Goal: Task Accomplishment & Management: Book appointment/travel/reservation

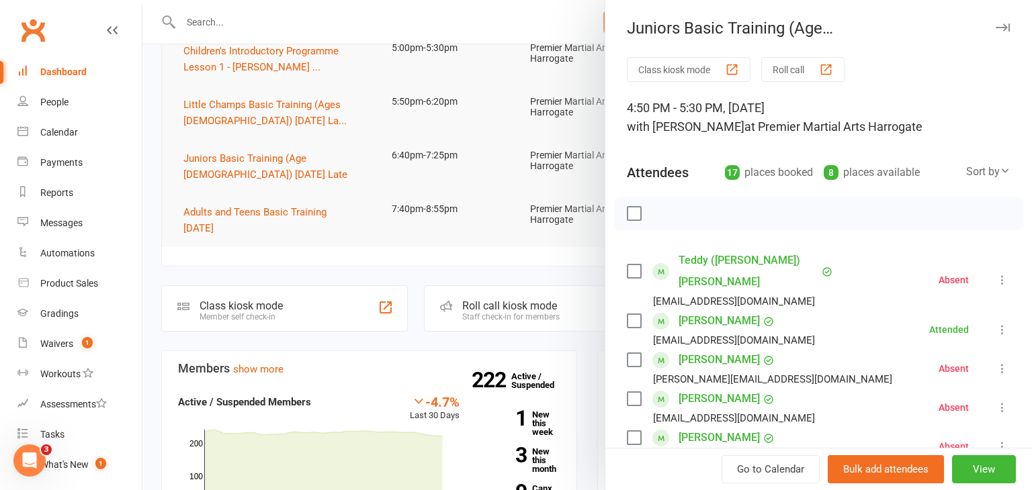
scroll to position [75, 0]
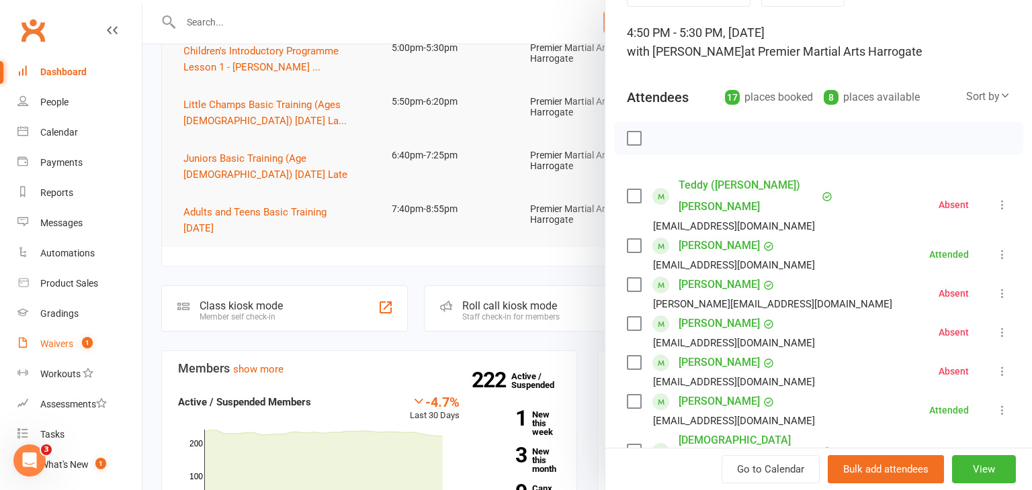
click at [60, 346] on div "Waivers" at bounding box center [56, 344] width 33 height 11
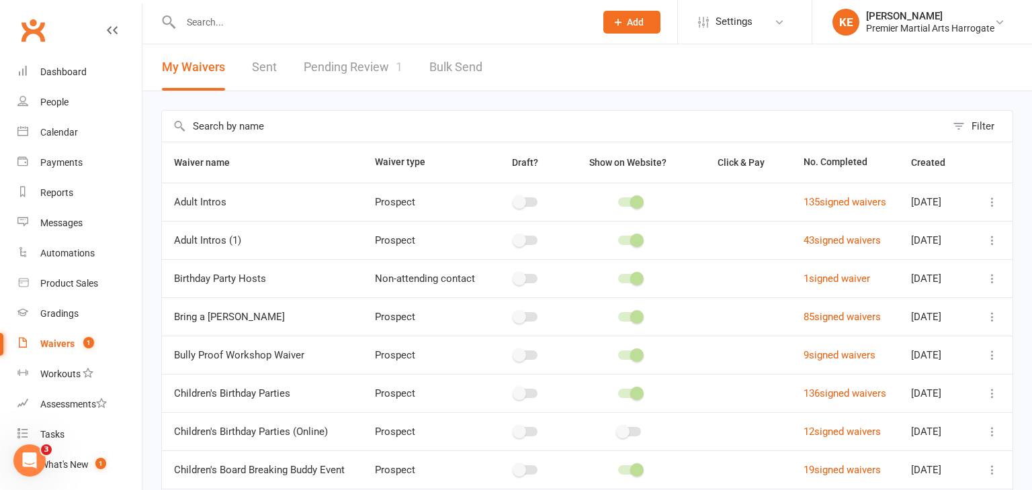
click at [332, 71] on link "Pending Review 1" at bounding box center [353, 67] width 99 height 46
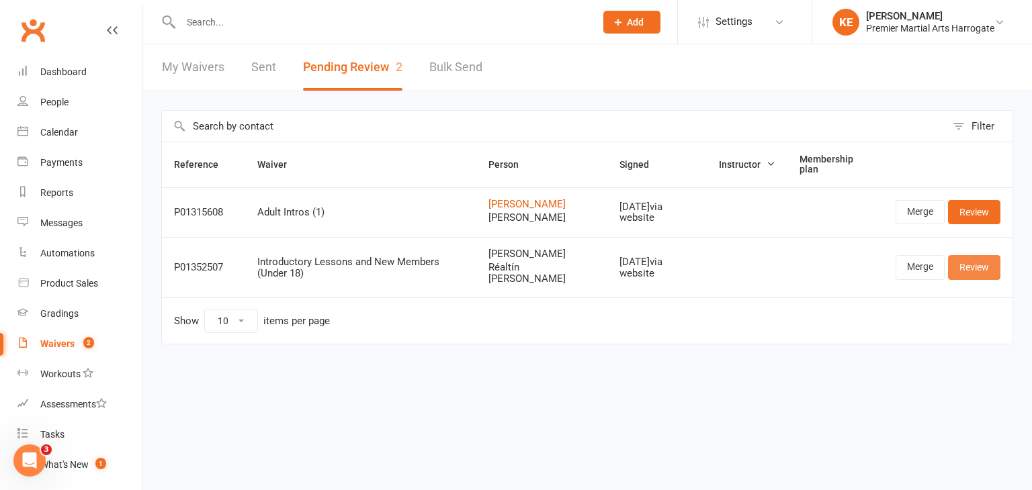
click at [980, 276] on link "Review" at bounding box center [974, 267] width 52 height 24
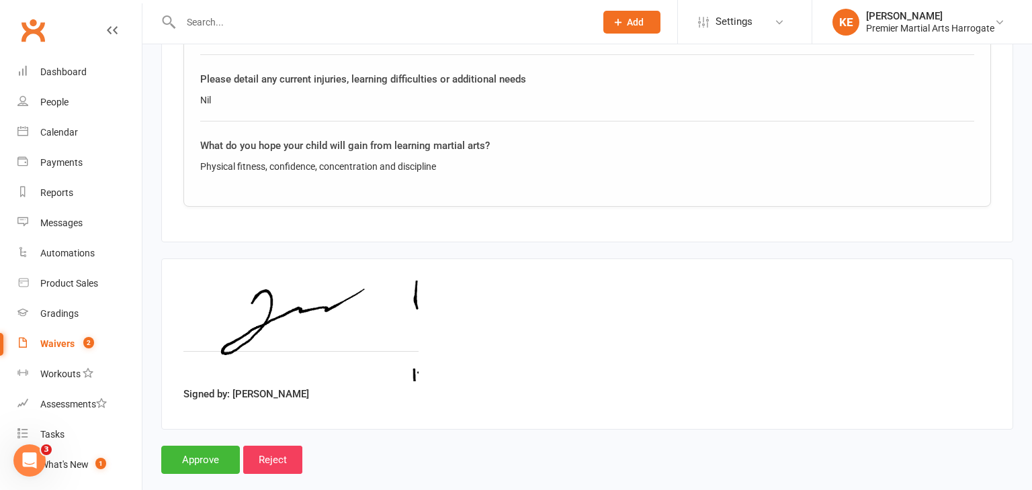
scroll to position [2286, 0]
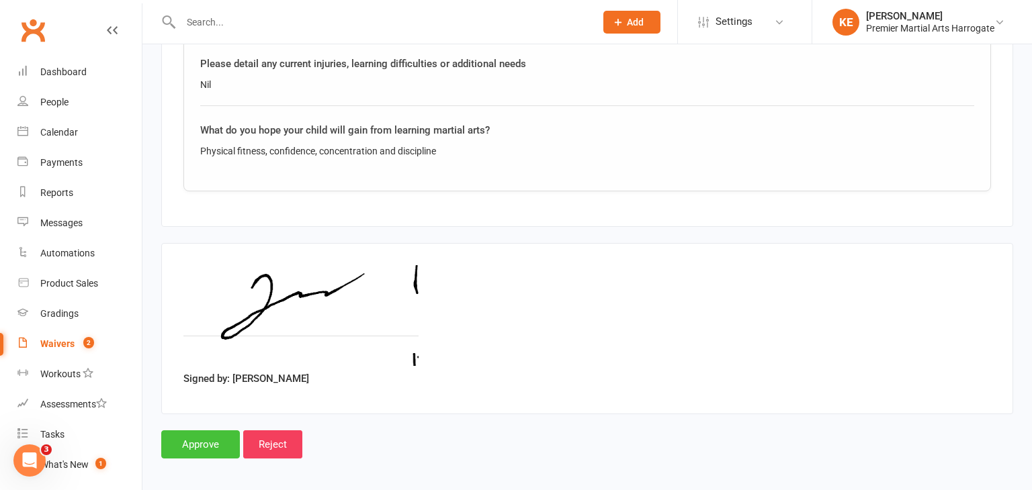
click at [205, 441] on input "Approve" at bounding box center [200, 445] width 79 height 28
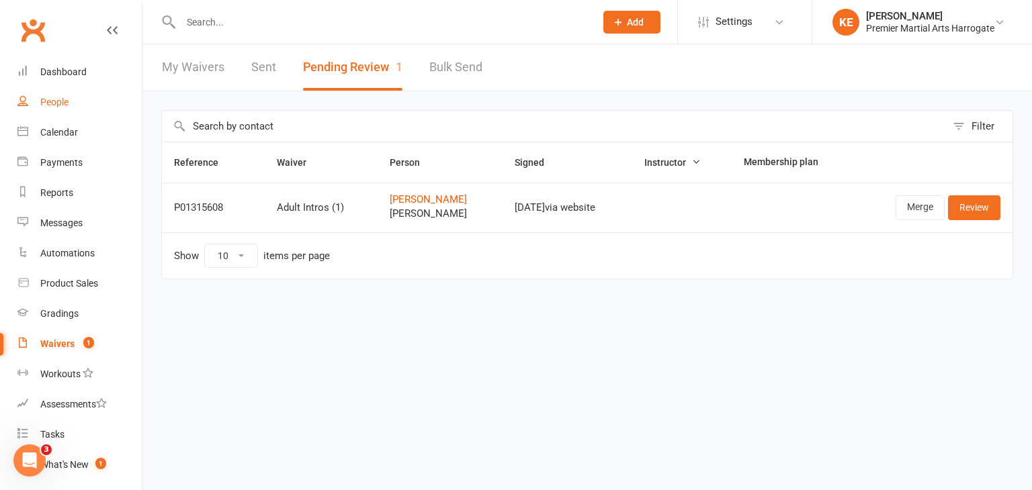
click at [55, 104] on div "People" at bounding box center [54, 102] width 28 height 11
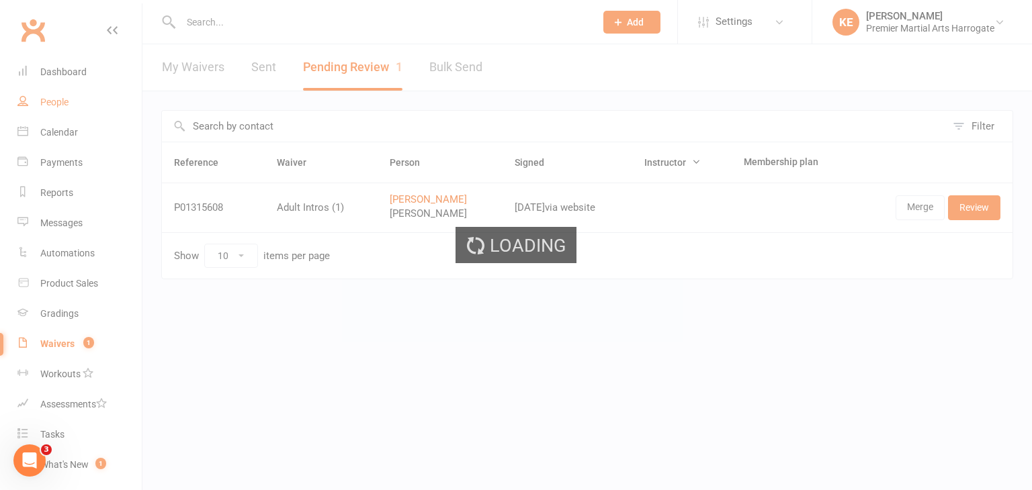
select select "100"
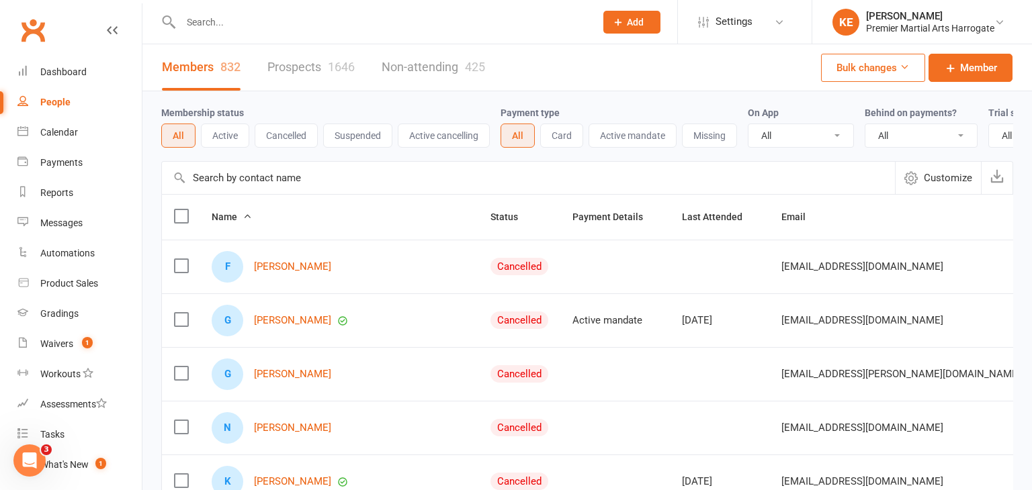
click at [276, 65] on link "Prospects 1646" at bounding box center [310, 67] width 87 height 46
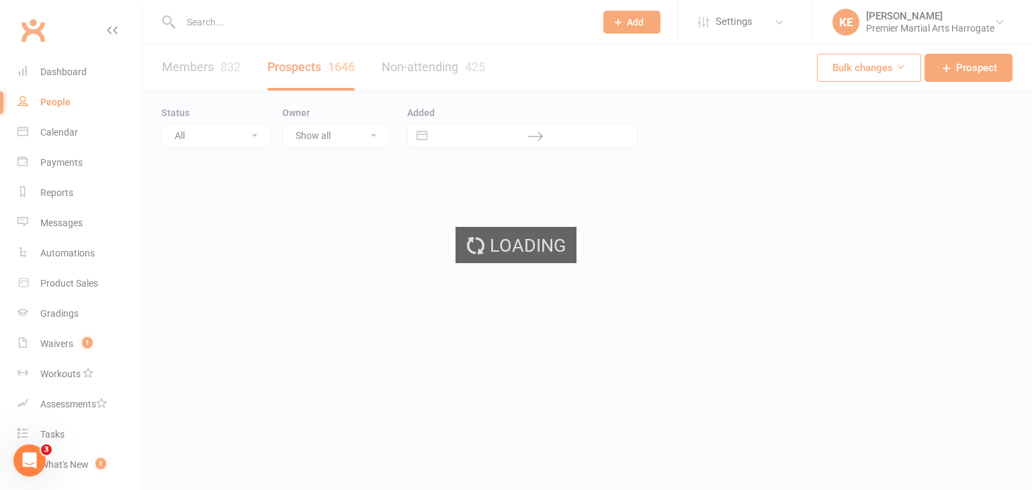
select select "100"
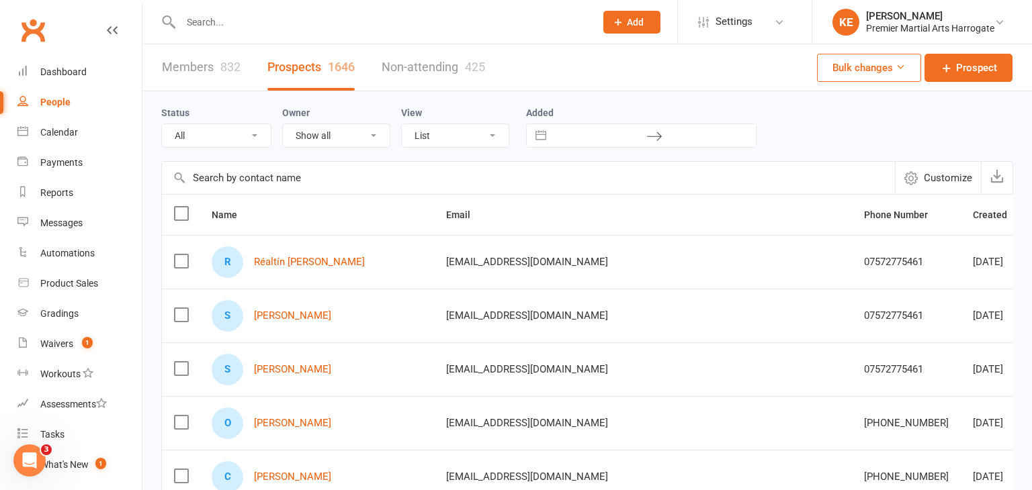
click at [180, 373] on label at bounding box center [180, 368] width 13 height 13
click at [180, 362] on input "checkbox" at bounding box center [180, 362] width 13 height 0
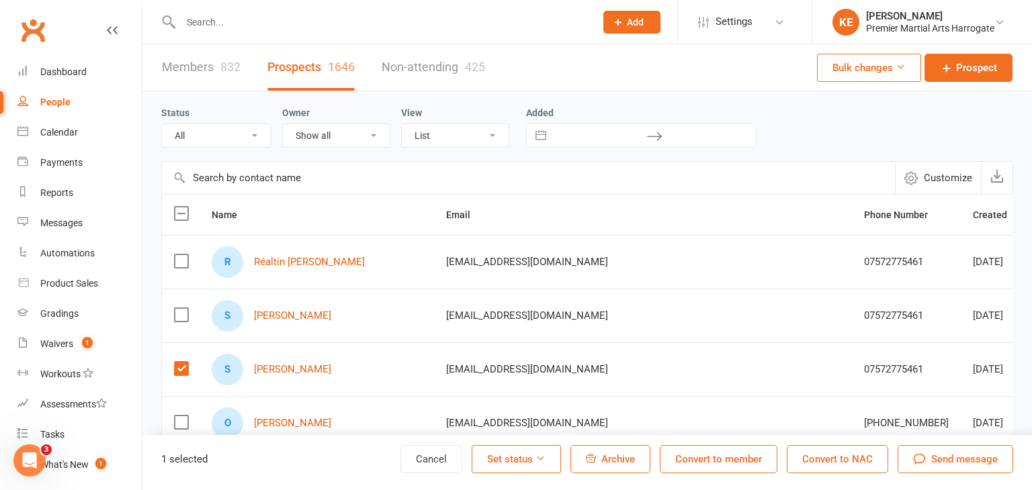
click at [181, 363] on label at bounding box center [180, 368] width 13 height 13
click at [181, 362] on input "checkbox" at bounding box center [180, 362] width 13 height 0
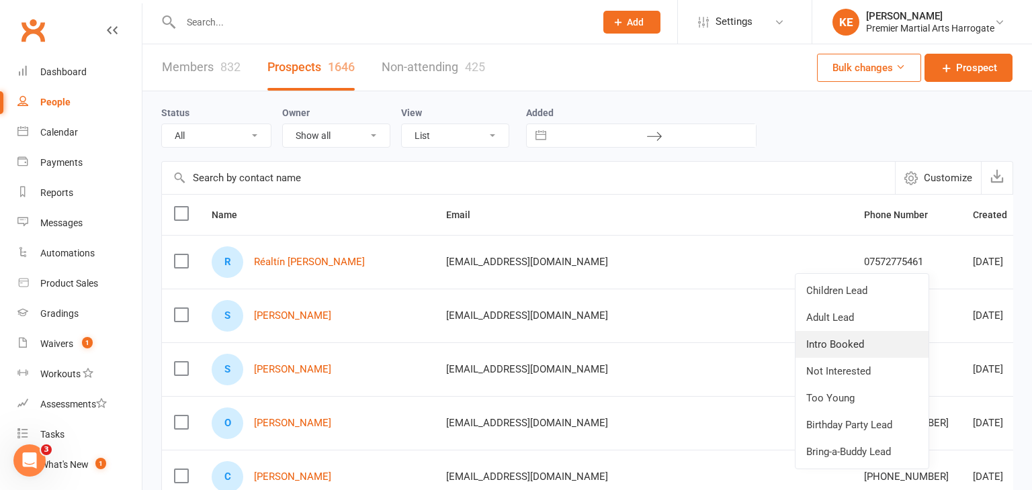
click at [858, 339] on link "Intro Booked" at bounding box center [861, 344] width 133 height 27
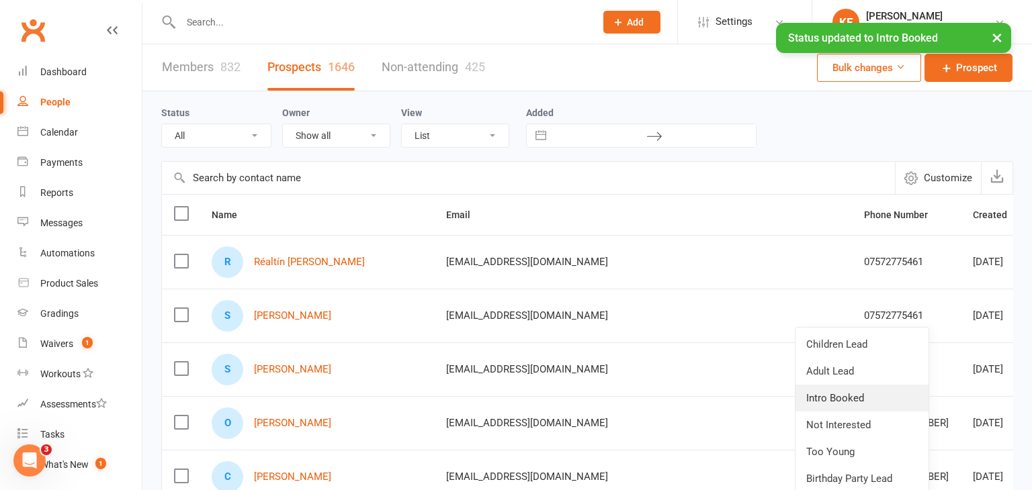
click at [865, 392] on link "Intro Booked" at bounding box center [861, 398] width 133 height 27
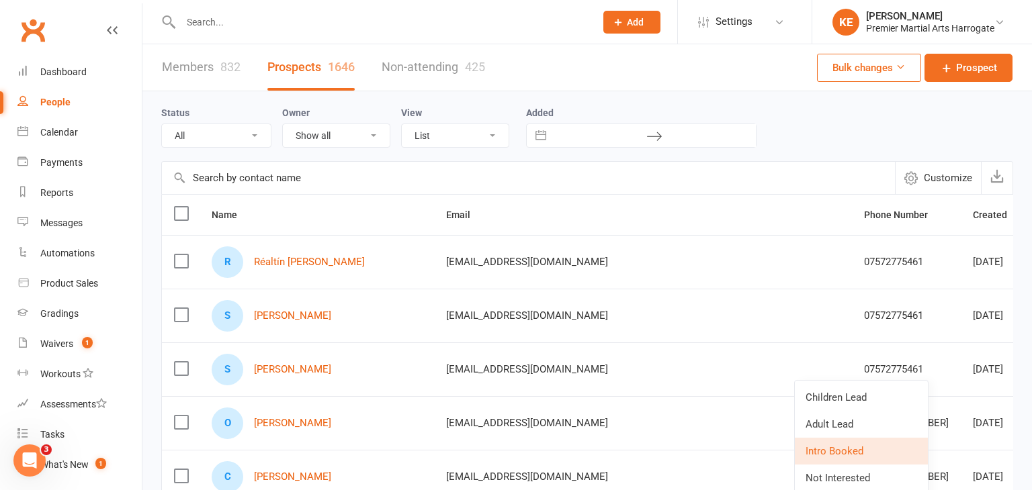
click at [961, 302] on td "[DATE]" at bounding box center [997, 316] width 73 height 54
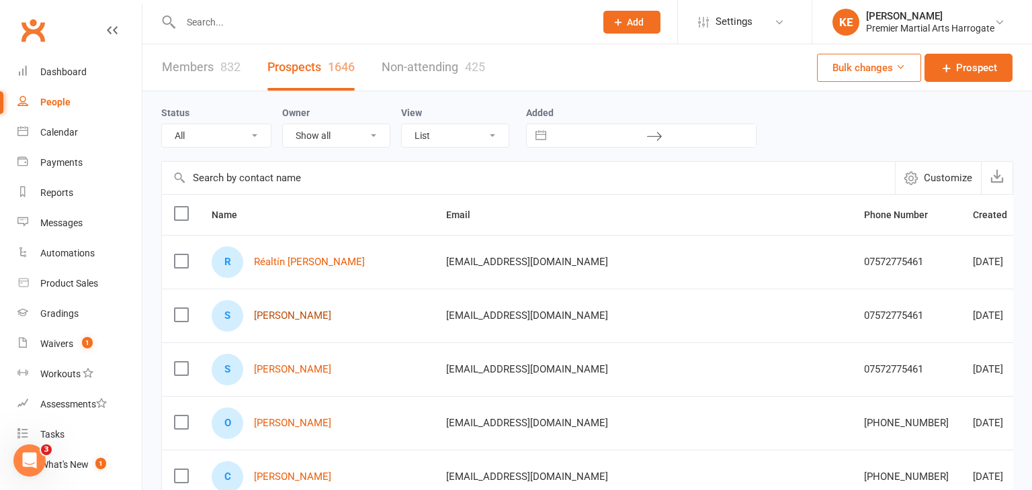
click at [267, 318] on link "[PERSON_NAME]" at bounding box center [292, 315] width 77 height 11
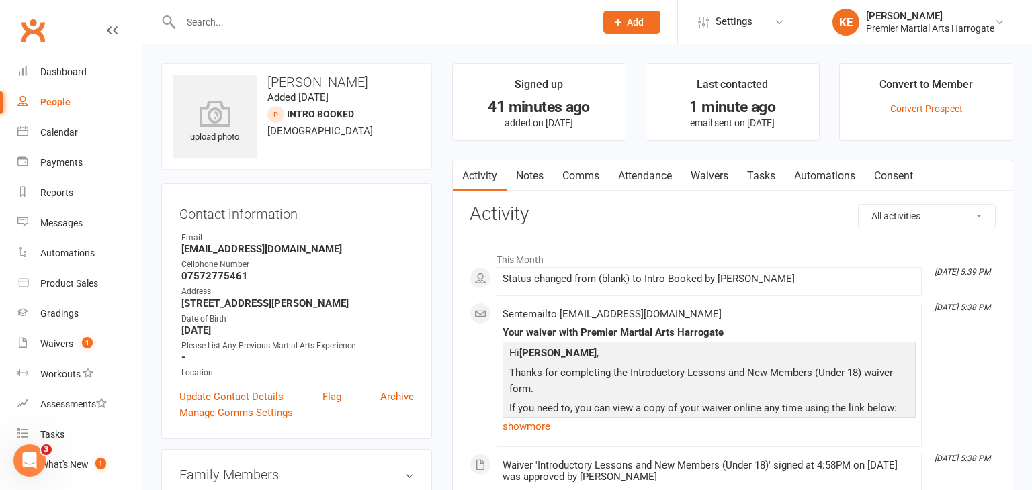
click at [705, 174] on link "Waivers" at bounding box center [709, 176] width 56 height 31
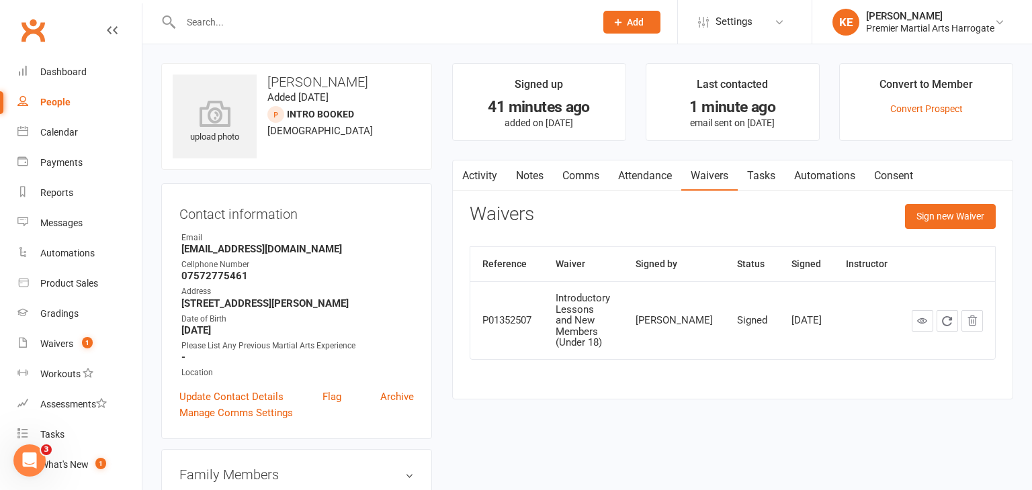
click at [52, 100] on div "People" at bounding box center [55, 102] width 30 height 11
select select "100"
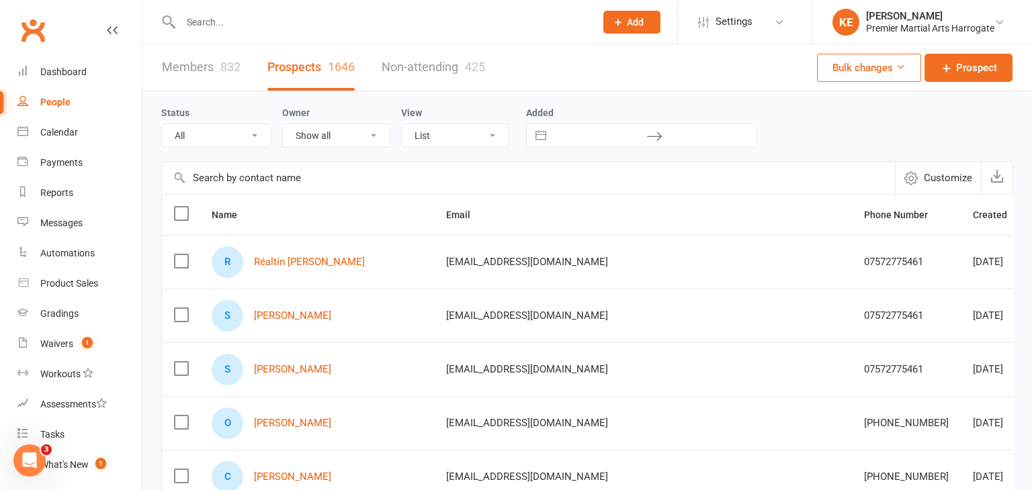
click at [179, 370] on label at bounding box center [180, 368] width 13 height 13
click at [179, 362] on input "checkbox" at bounding box center [180, 362] width 13 height 0
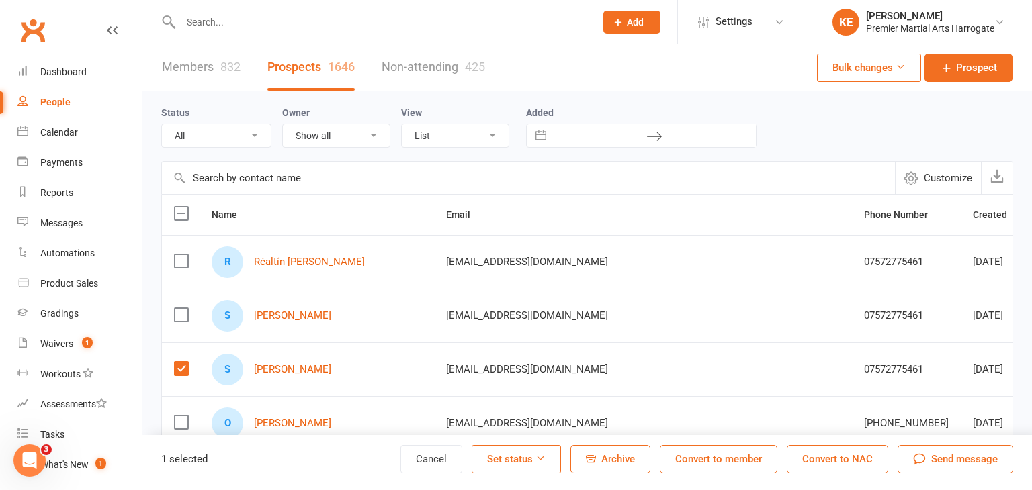
click at [314, 336] on td "S [PERSON_NAME]" at bounding box center [316, 316] width 234 height 54
click at [604, 462] on span "Archive" at bounding box center [618, 459] width 34 height 12
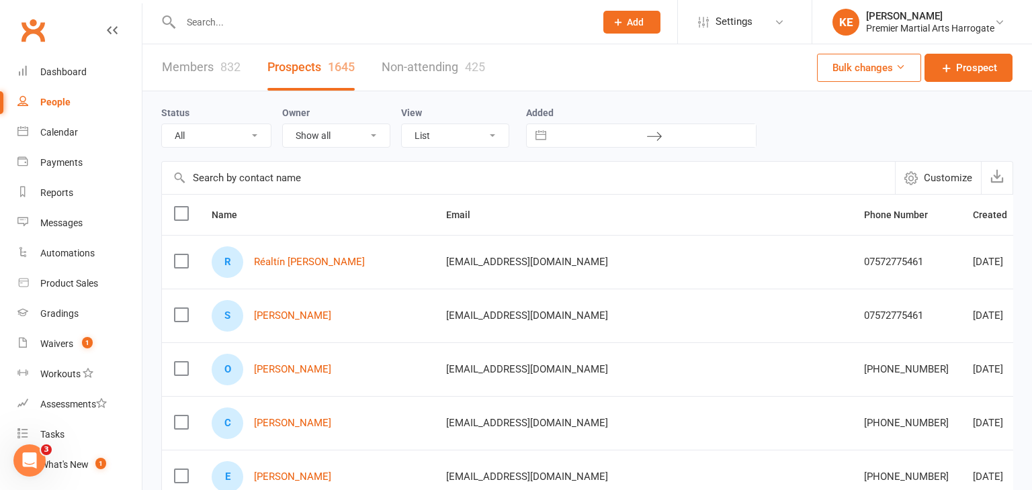
click at [265, 13] on input "text" at bounding box center [381, 22] width 409 height 19
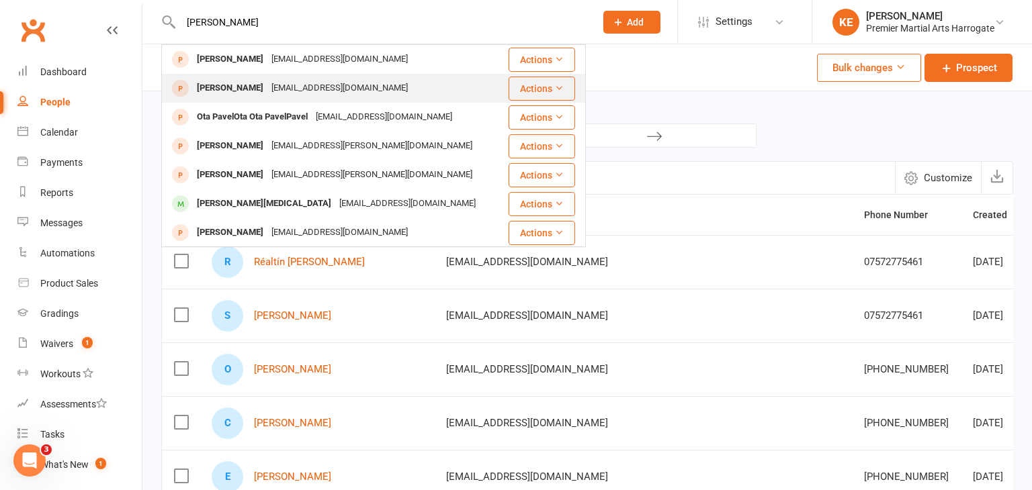
type input "[PERSON_NAME]"
click at [232, 93] on div "[PERSON_NAME]" at bounding box center [230, 88] width 75 height 19
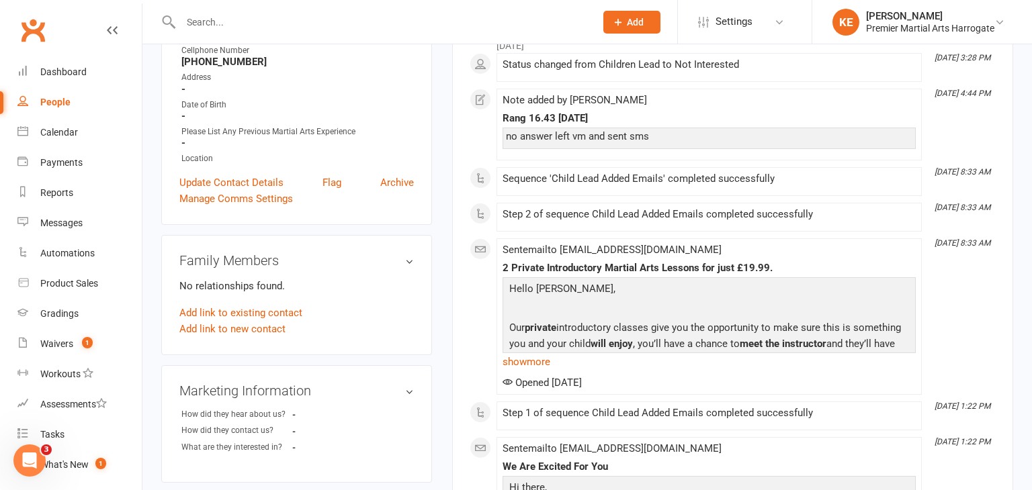
scroll to position [216, 0]
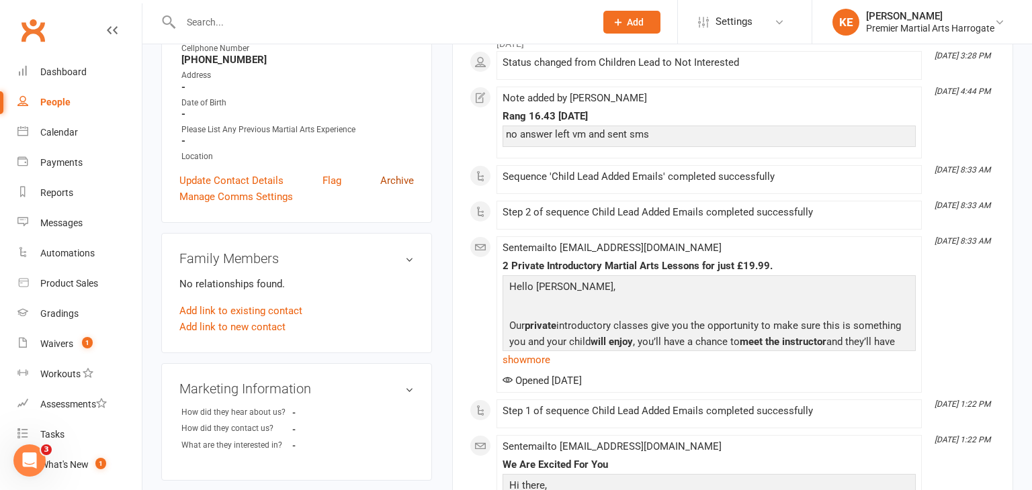
click at [396, 175] on link "Archive" at bounding box center [397, 181] width 34 height 16
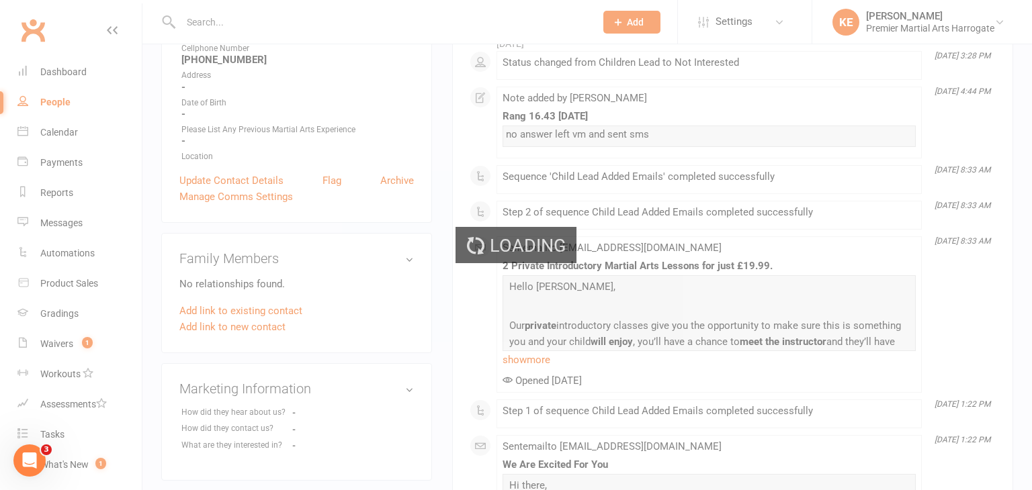
select select "100"
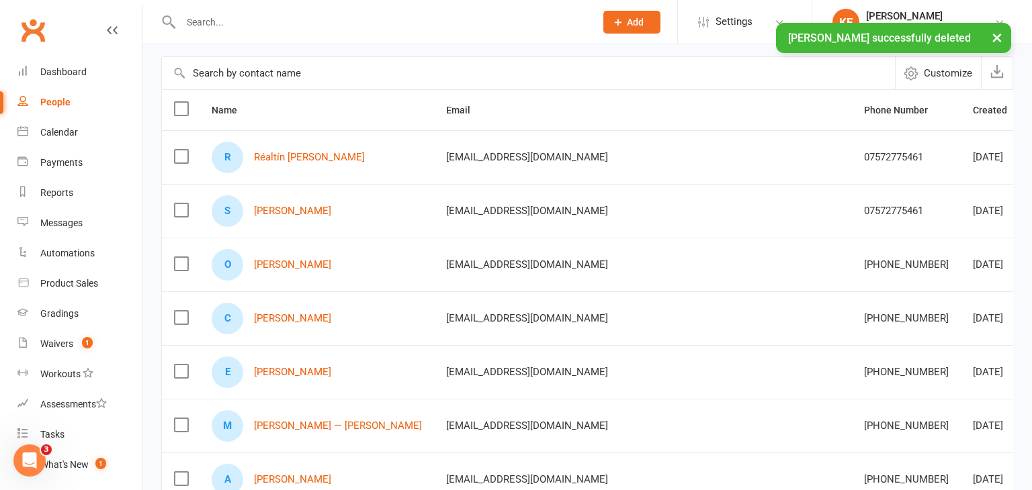
scroll to position [105, 0]
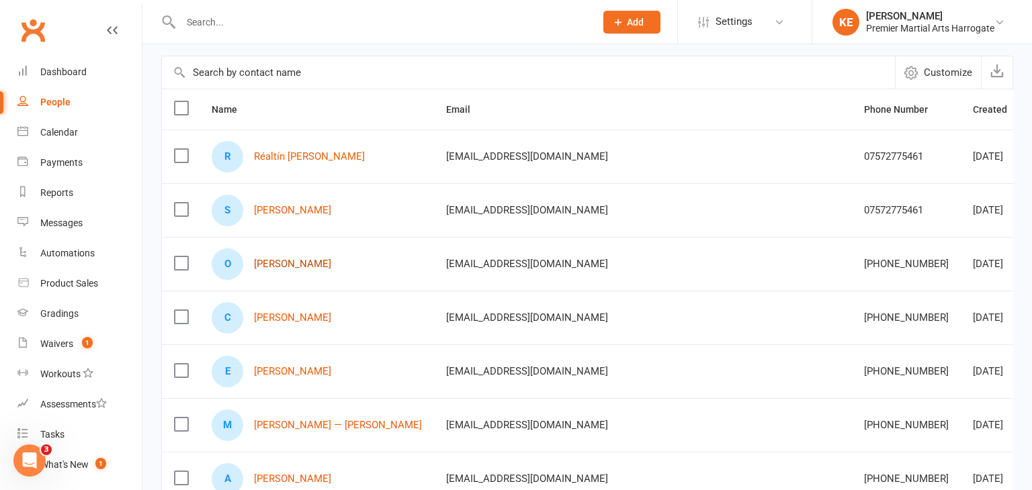
click at [279, 262] on link "[PERSON_NAME]" at bounding box center [292, 264] width 77 height 11
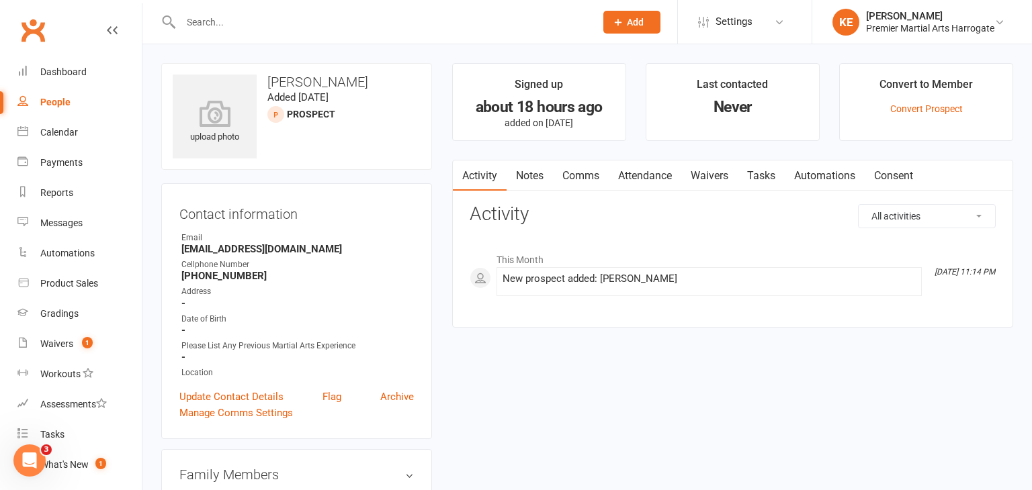
click at [578, 177] on link "Comms" at bounding box center [581, 176] width 56 height 31
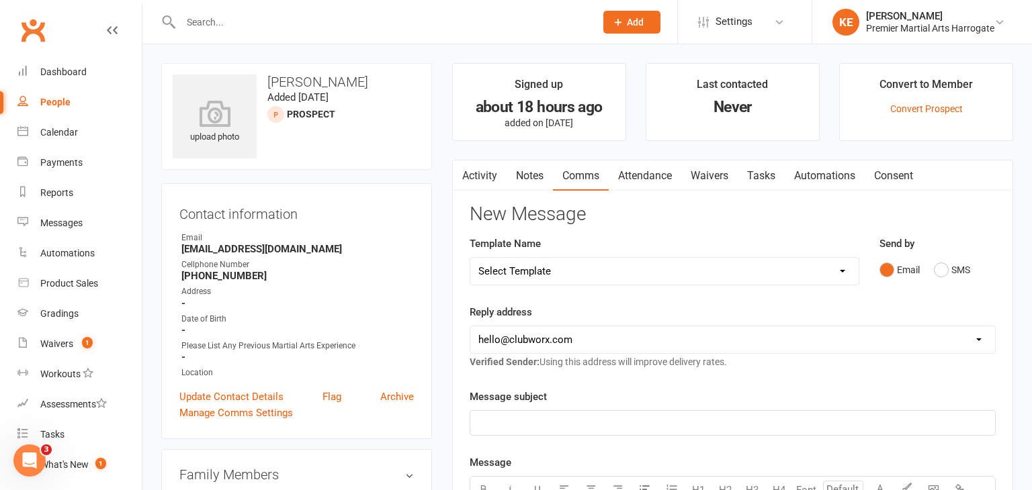
click at [844, 273] on select "Select Template [Email] Child Lead 1st Email [SMS] Child Lead 1st SMS [Email] C…" at bounding box center [664, 271] width 388 height 27
select select "0"
click at [470, 258] on select "Select Template [Email] Child Lead 1st Email [SMS] Child Lead 1st SMS [Email] C…" at bounding box center [664, 271] width 388 height 27
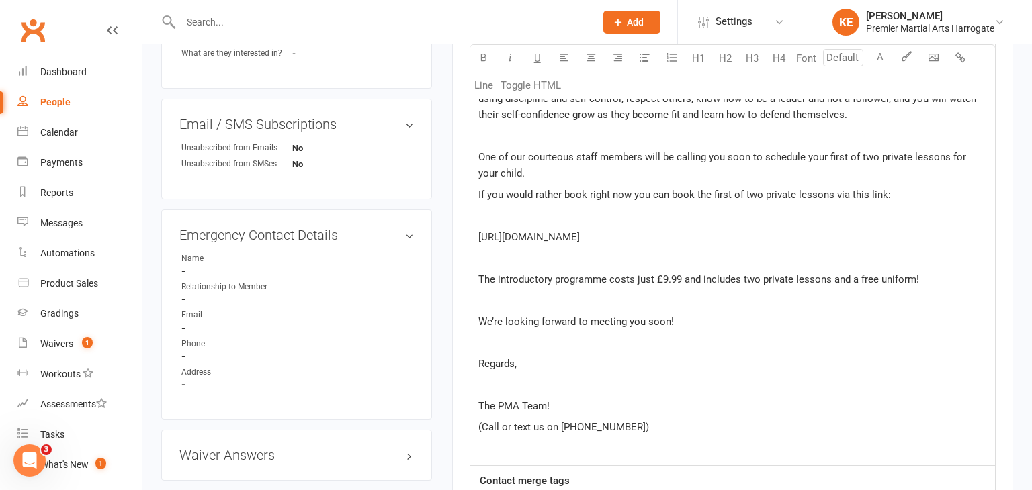
scroll to position [913, 0]
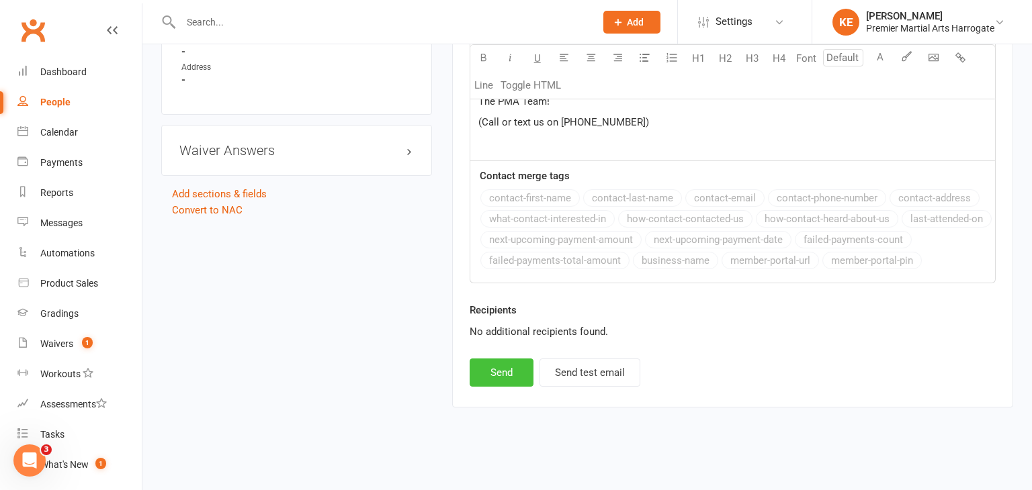
click at [497, 363] on button "Send" at bounding box center [502, 373] width 64 height 28
select select
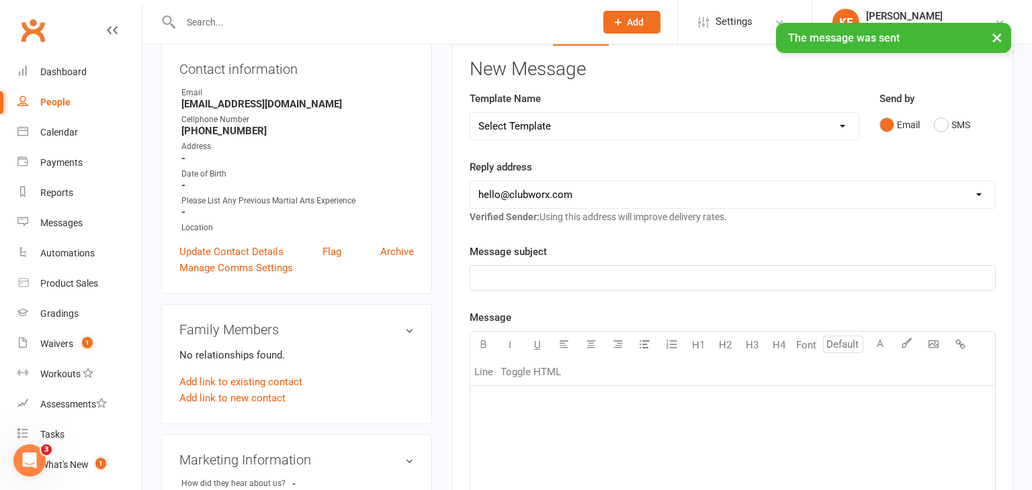
scroll to position [0, 0]
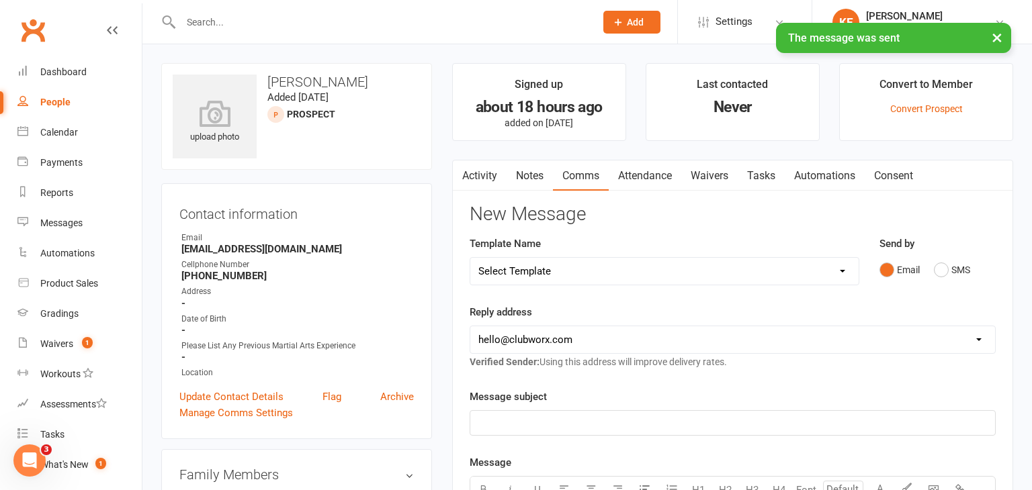
click at [54, 99] on div "People" at bounding box center [55, 102] width 30 height 11
select select "100"
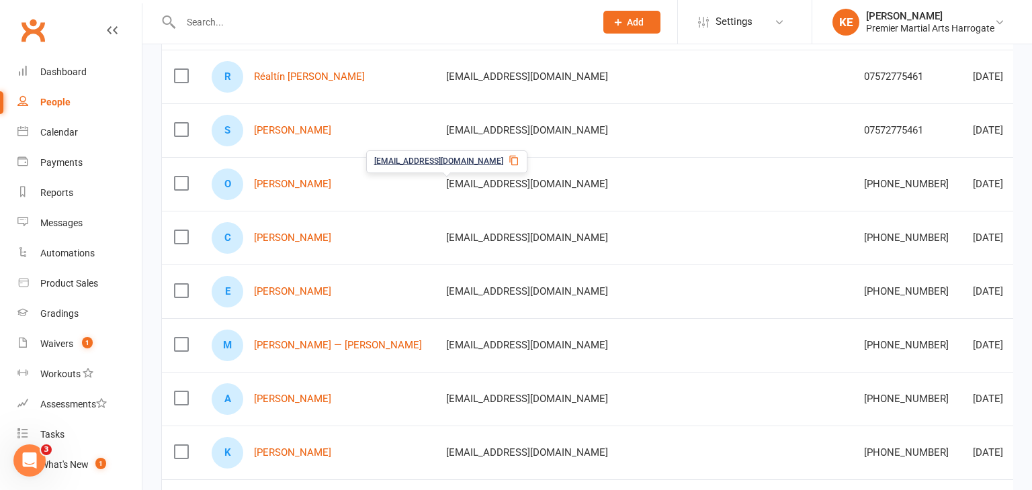
scroll to position [188, 0]
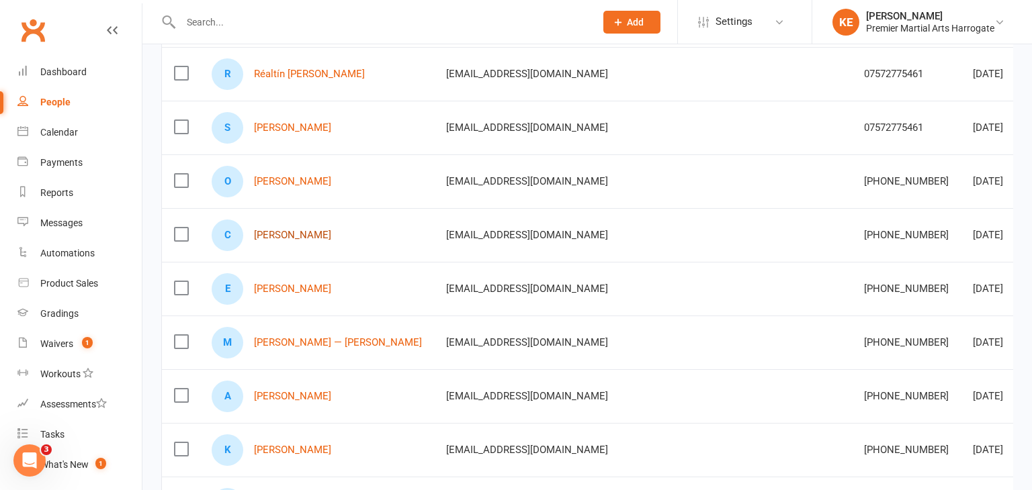
click at [306, 231] on link "[PERSON_NAME]" at bounding box center [292, 235] width 77 height 11
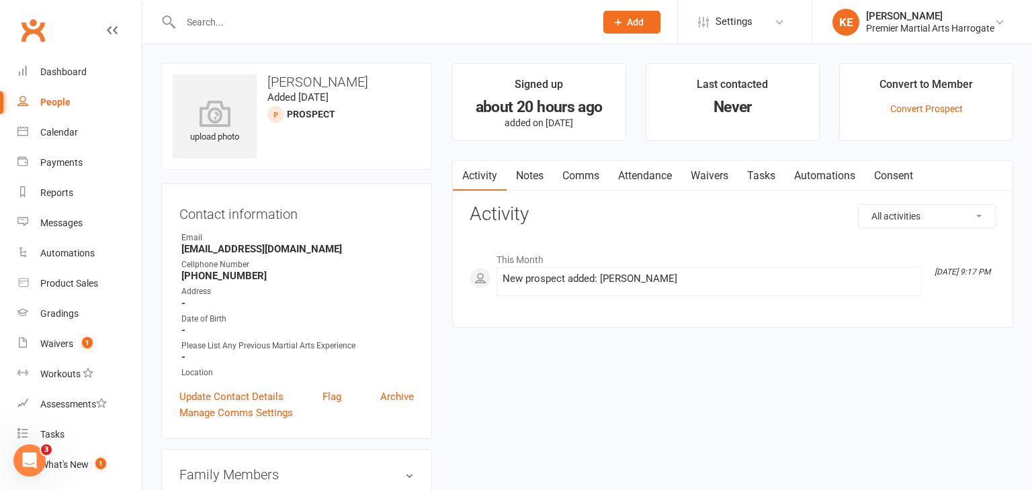
click at [574, 175] on link "Comms" at bounding box center [581, 176] width 56 height 31
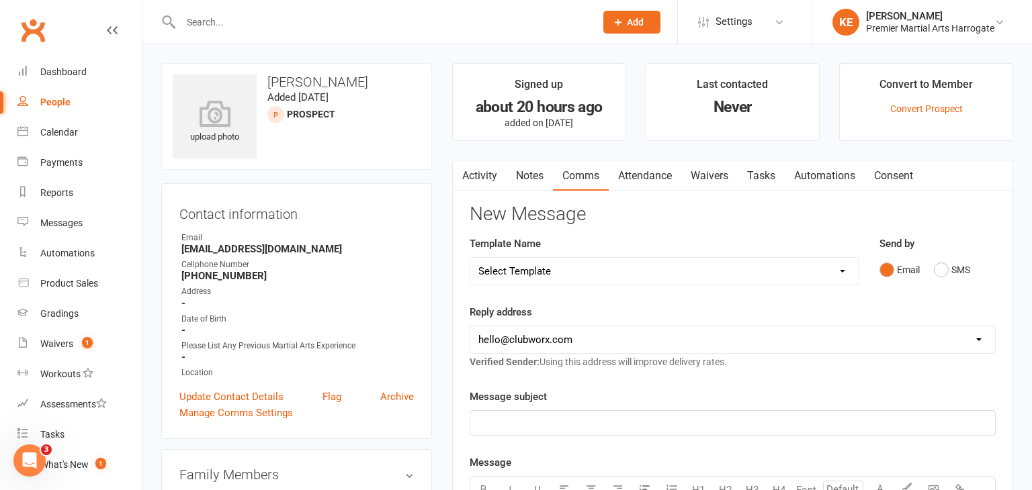
click at [844, 268] on select "Select Template [Email] Child Lead 1st Email [SMS] Child Lead 1st SMS [Email] C…" at bounding box center [664, 271] width 388 height 27
select select "0"
click at [470, 258] on select "Select Template [Email] Child Lead 1st Email [SMS] Child Lead 1st SMS [Email] C…" at bounding box center [664, 271] width 388 height 27
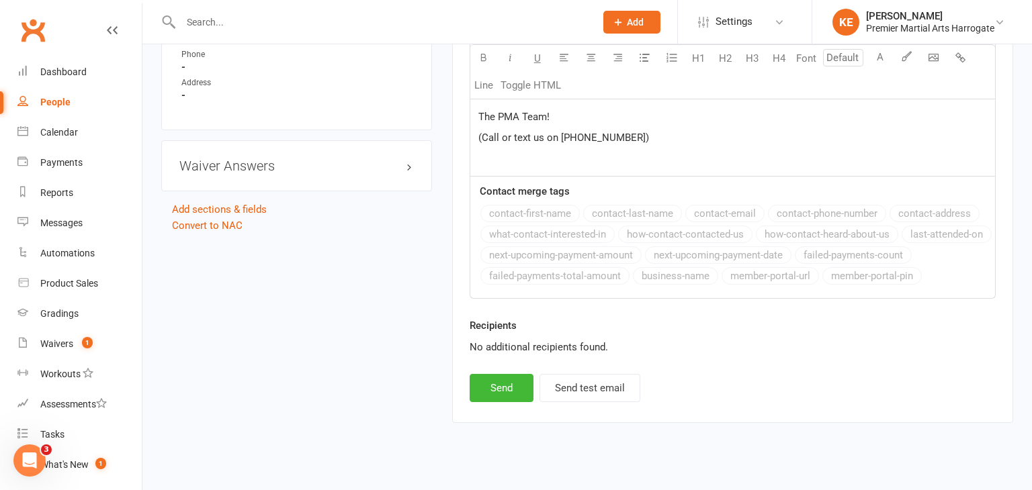
scroll to position [913, 0]
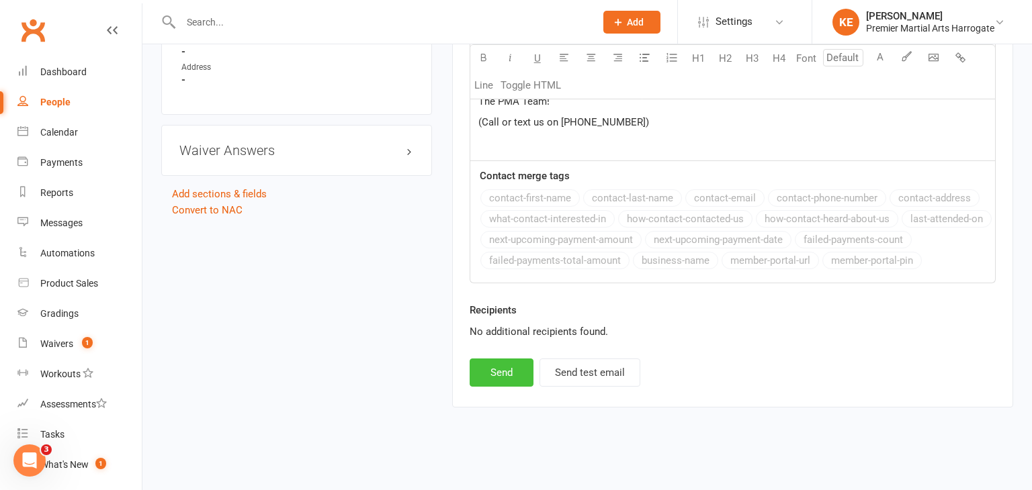
click at [496, 368] on button "Send" at bounding box center [502, 373] width 64 height 28
select select
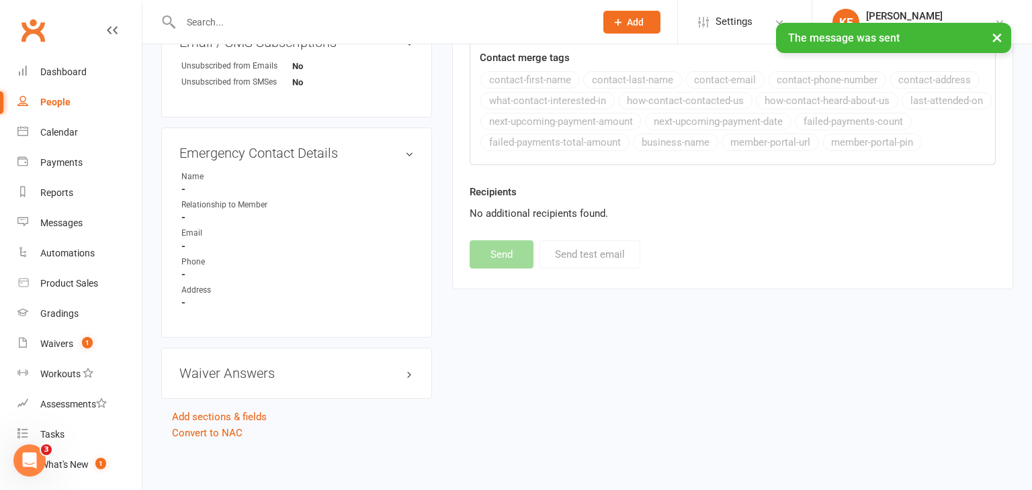
scroll to position [0, 0]
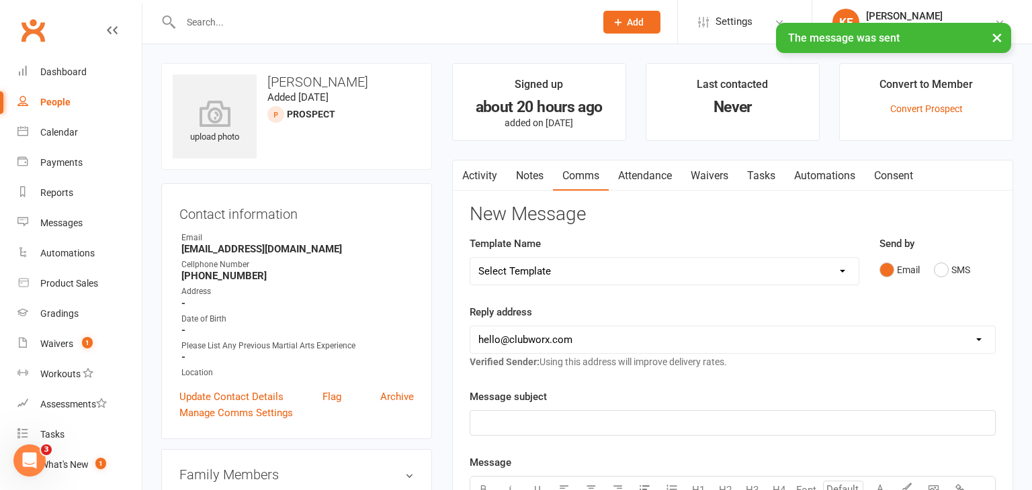
click at [407, 175] on contact-information "upload photo [PERSON_NAME] Added [DATE] prospect Contact information Owner Emai…" at bounding box center [296, 251] width 271 height 376
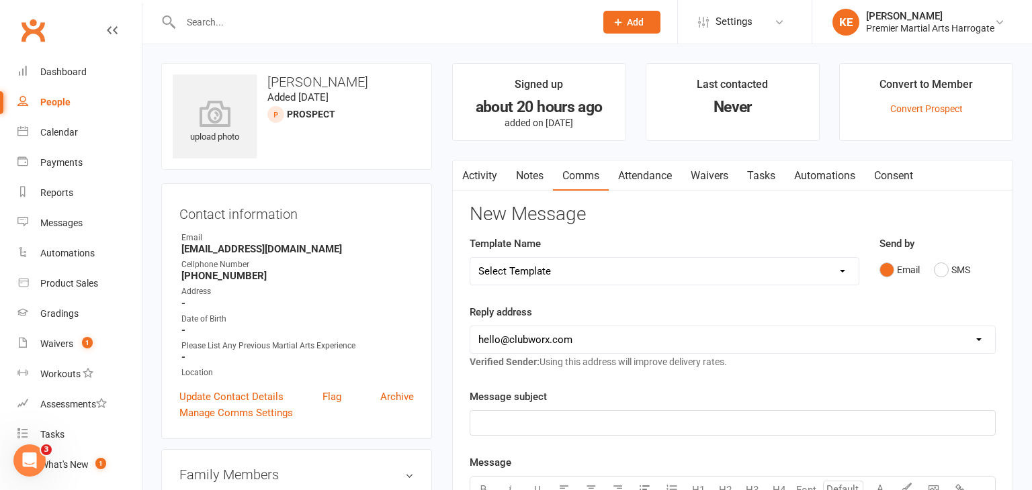
click at [58, 103] on div "People" at bounding box center [55, 102] width 30 height 11
select select "100"
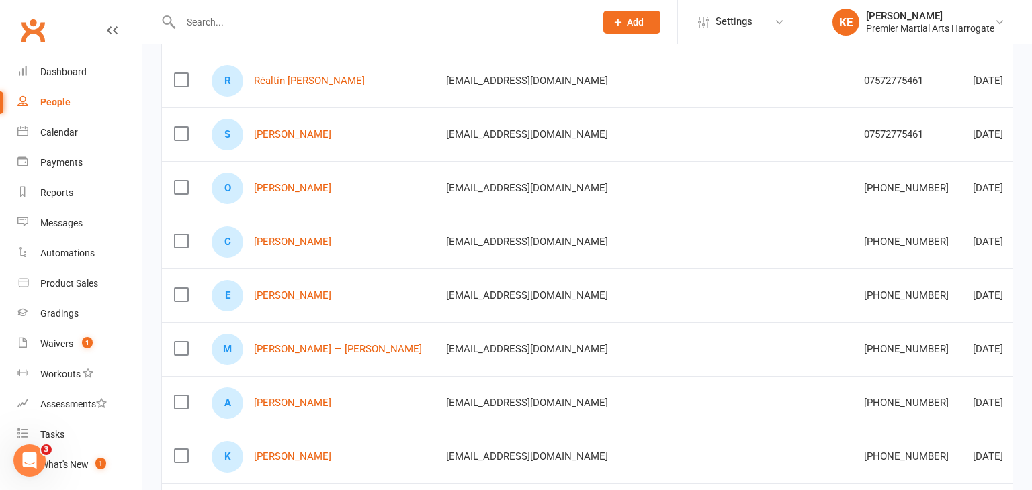
scroll to position [183, 0]
click at [294, 293] on link "[PERSON_NAME]" at bounding box center [292, 294] width 77 height 11
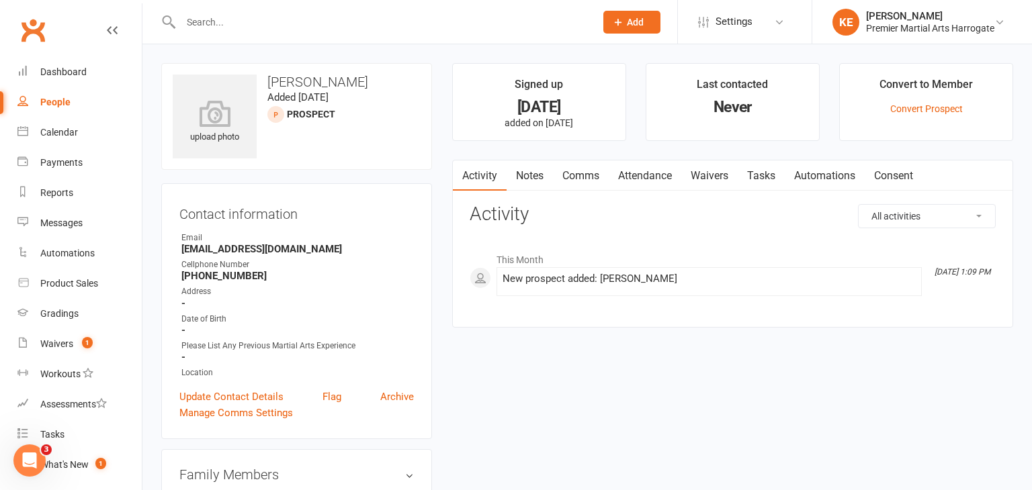
click at [577, 177] on link "Comms" at bounding box center [581, 176] width 56 height 31
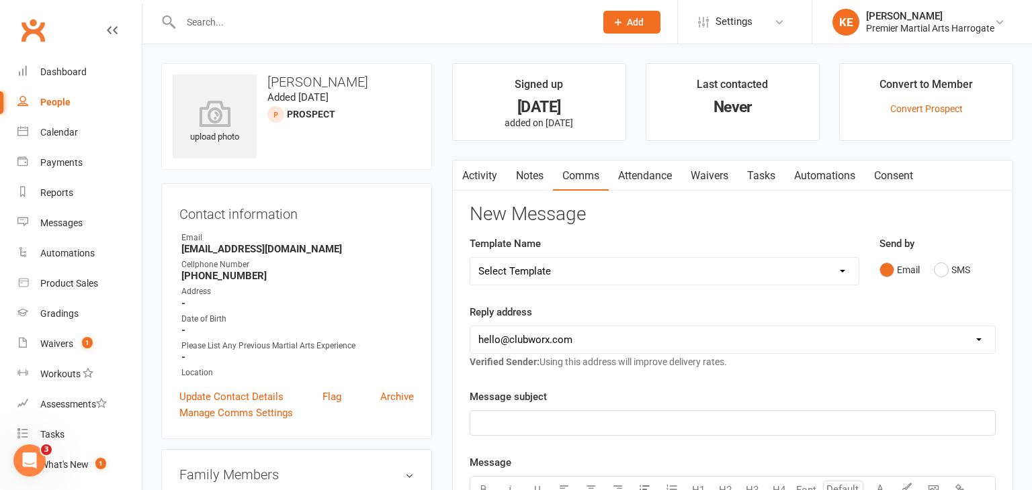
click at [840, 270] on select "Select Template [Email] Child Lead 1st Email [SMS] Child Lead 1st SMS [Email] C…" at bounding box center [664, 271] width 388 height 27
select select "0"
click at [470, 258] on select "Select Template [Email] Child Lead 1st Email [SMS] Child Lead 1st SMS [Email] C…" at bounding box center [664, 271] width 388 height 27
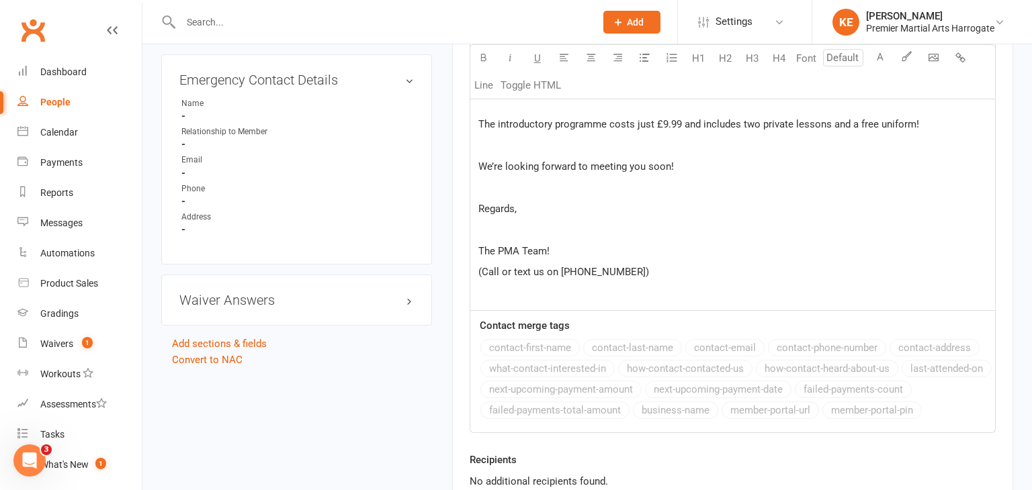
scroll to position [854, 0]
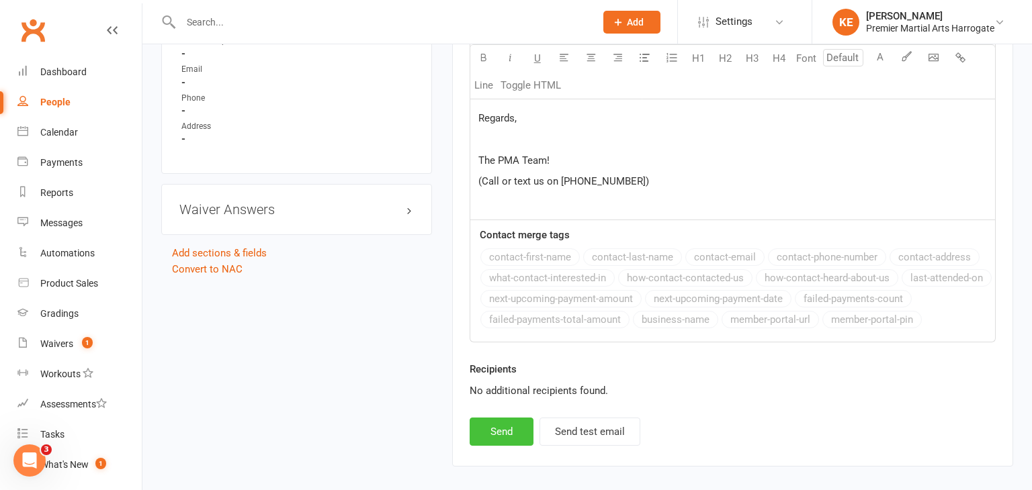
click at [493, 422] on button "Send" at bounding box center [502, 432] width 64 height 28
select select
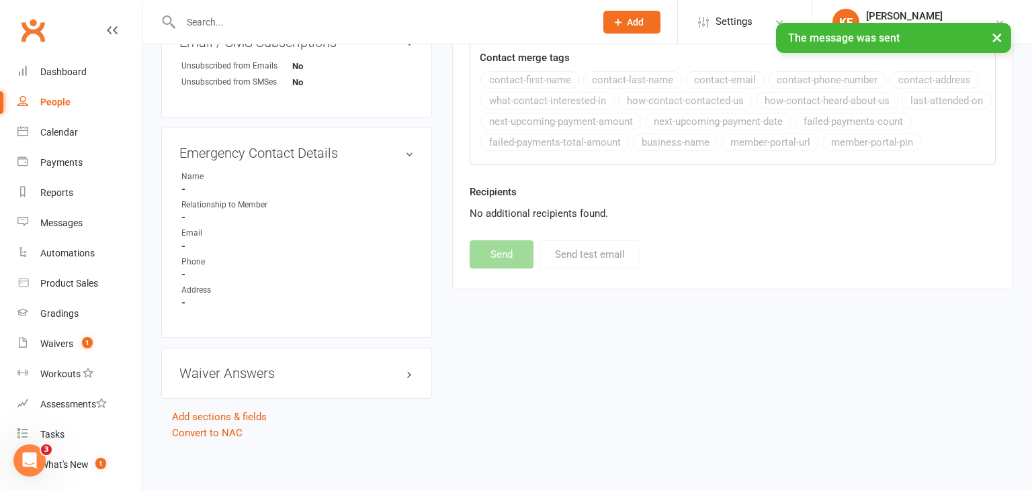
scroll to position [0, 0]
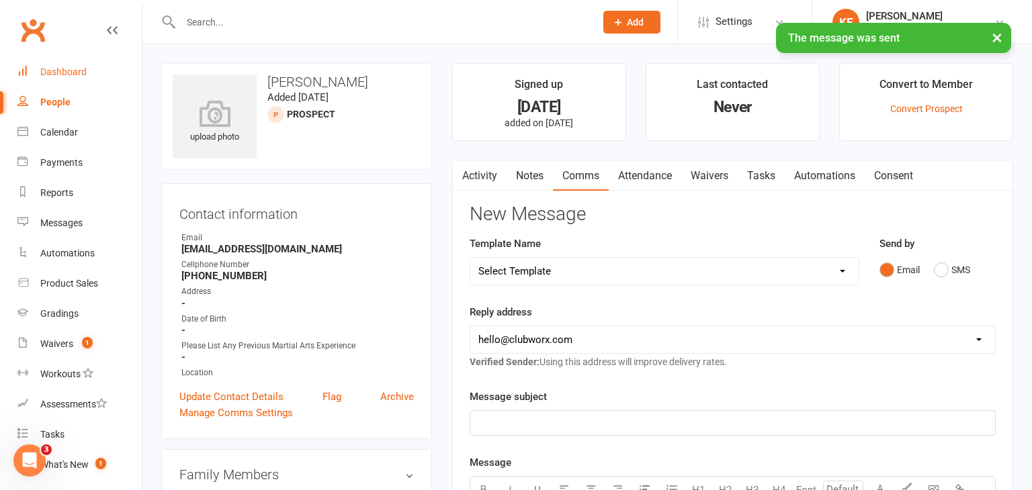
click at [71, 70] on div "Dashboard" at bounding box center [63, 71] width 46 height 11
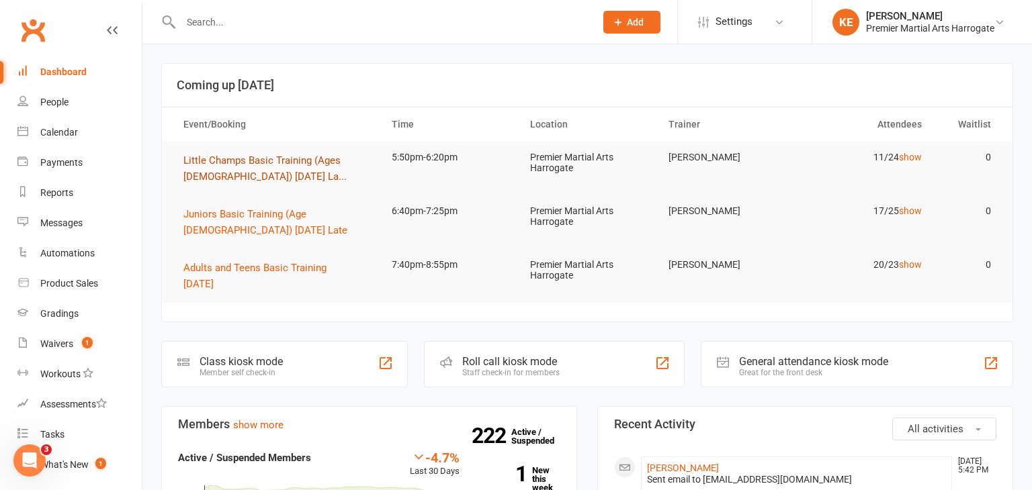
click at [239, 159] on span "Little Champs Basic Training (Ages [DEMOGRAPHIC_DATA]) [DATE] La..." at bounding box center [264, 168] width 163 height 28
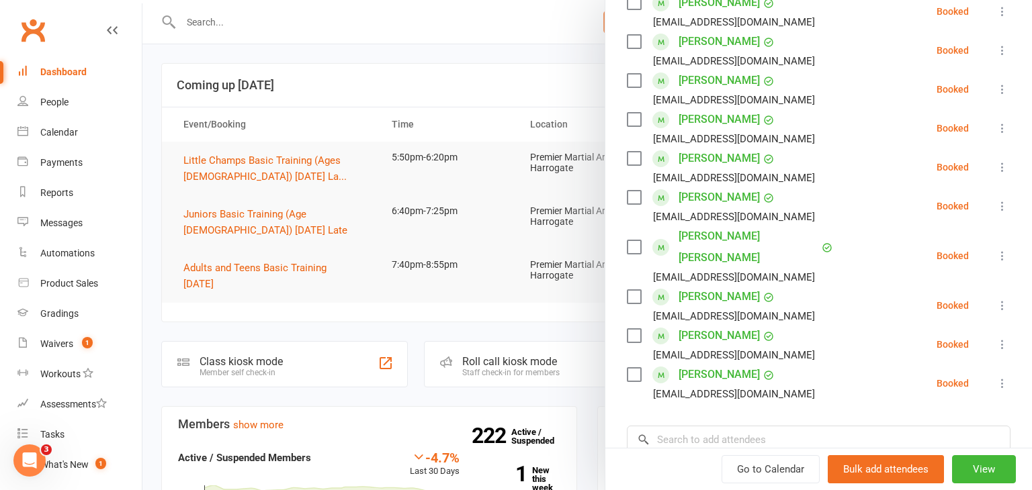
scroll to position [226, 0]
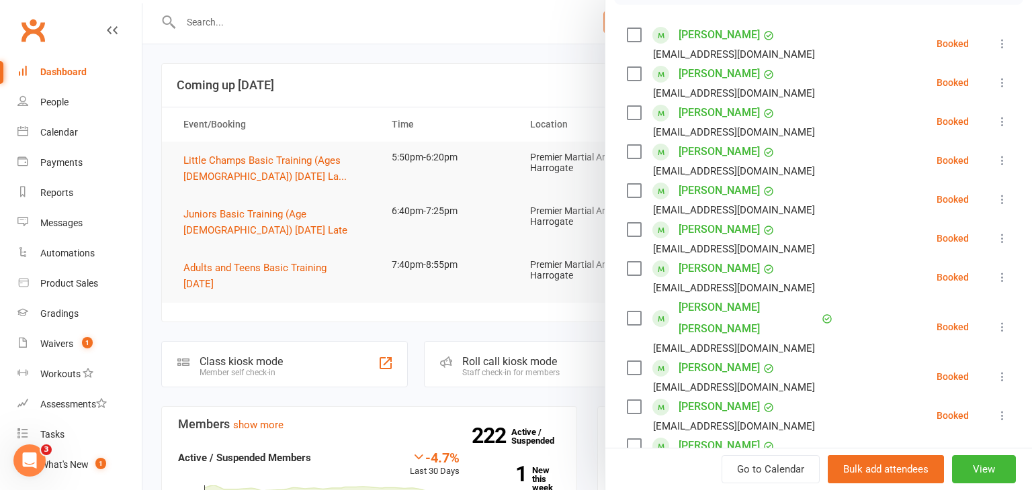
click at [712, 357] on link "[PERSON_NAME]" at bounding box center [718, 367] width 81 height 21
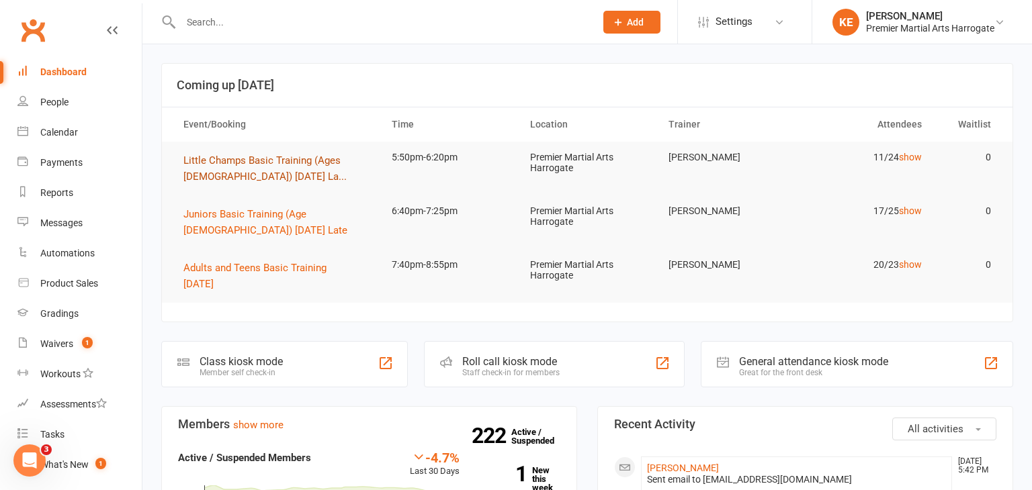
click at [221, 163] on span "Little Champs Basic Training (Ages [DEMOGRAPHIC_DATA]) [DATE] La..." at bounding box center [264, 168] width 163 height 28
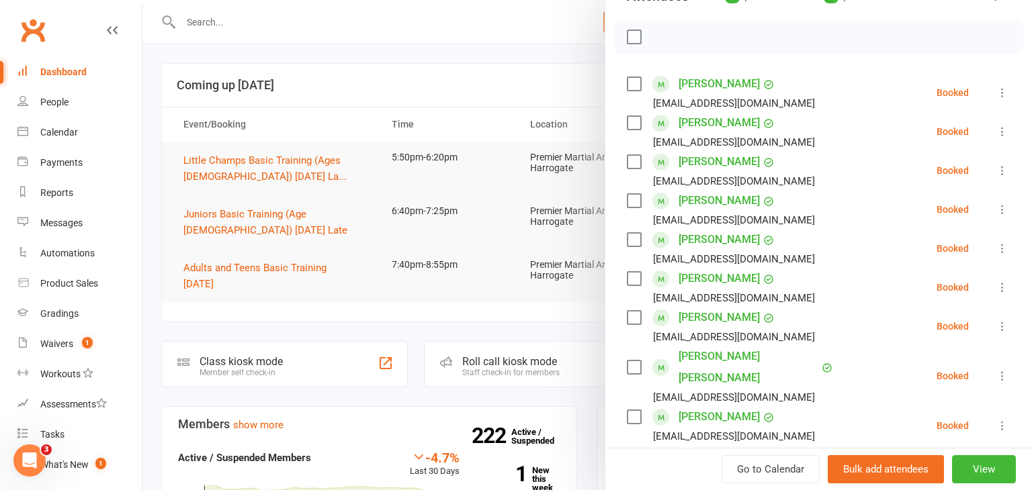
scroll to position [177, 0]
click at [326, 327] on div at bounding box center [586, 245] width 889 height 490
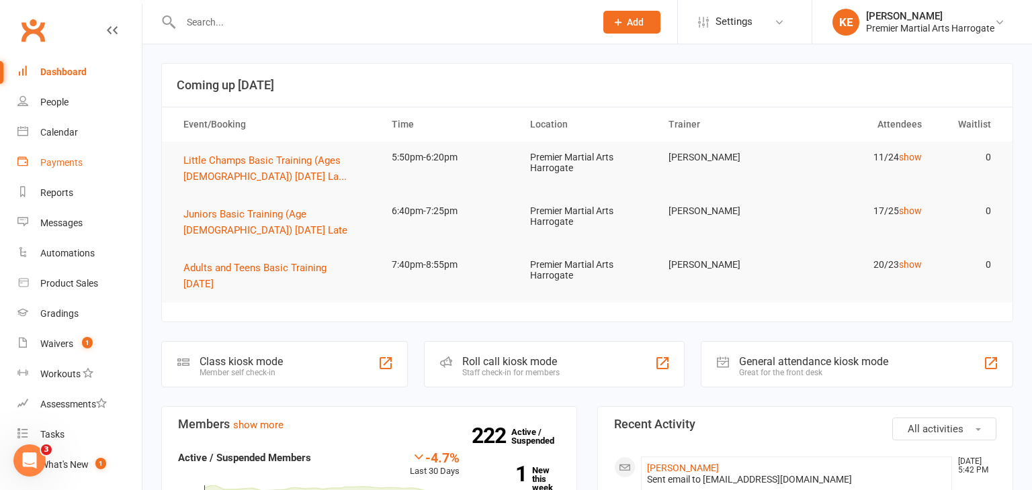
click at [50, 159] on div "Payments" at bounding box center [61, 162] width 42 height 11
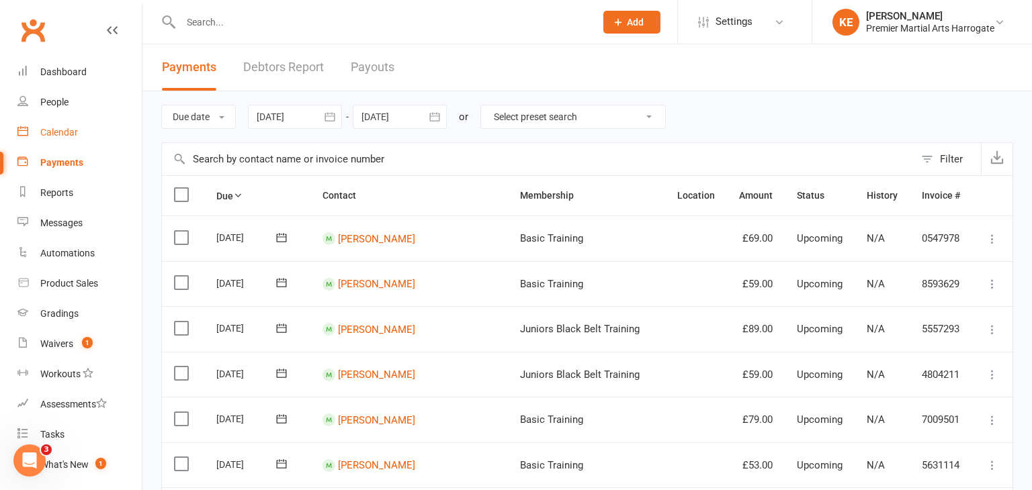
click at [50, 134] on div "Calendar" at bounding box center [59, 132] width 38 height 11
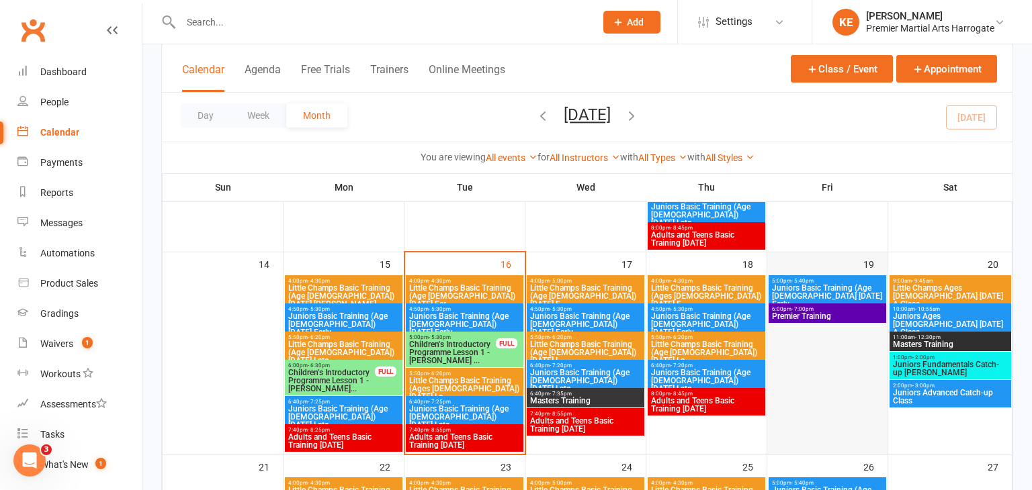
scroll to position [472, 0]
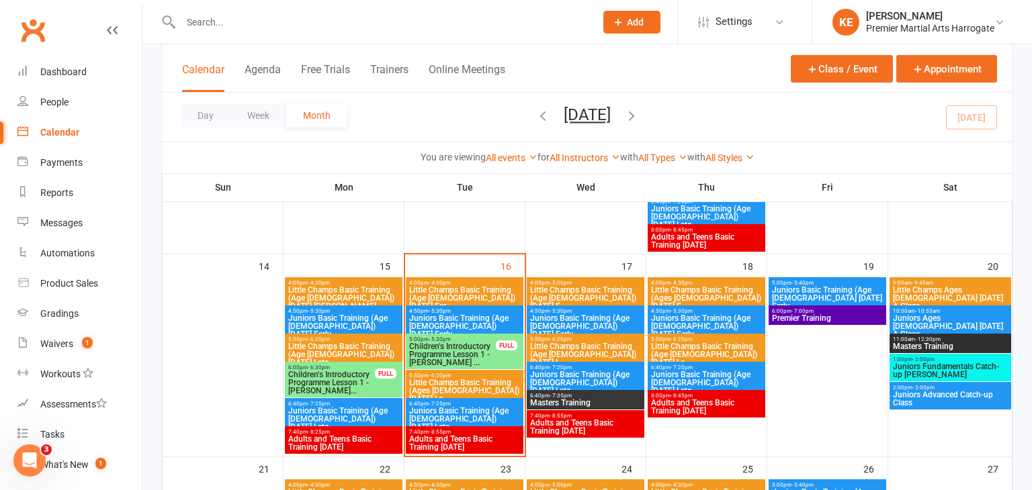
click at [915, 294] on span "Little Champs Ages [DEMOGRAPHIC_DATA] [DATE] A Class" at bounding box center [950, 298] width 116 height 24
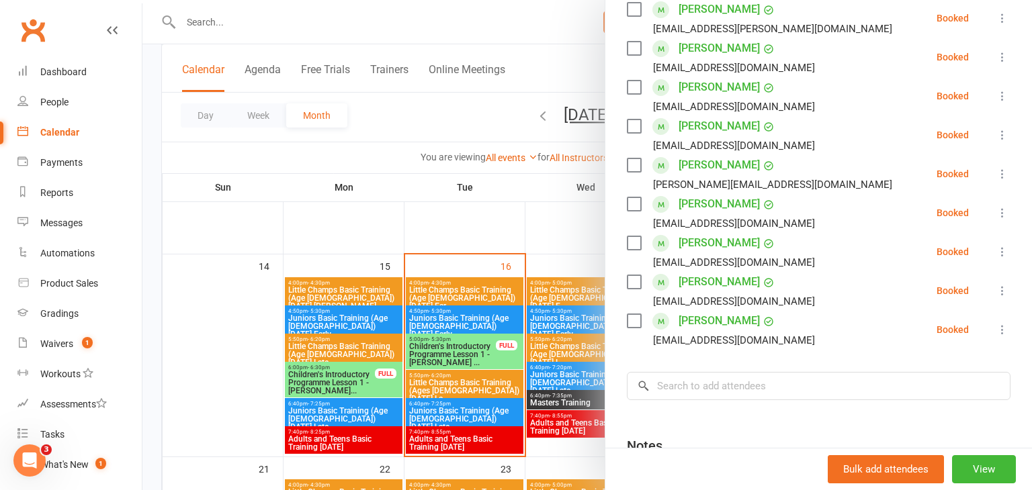
scroll to position [373, 0]
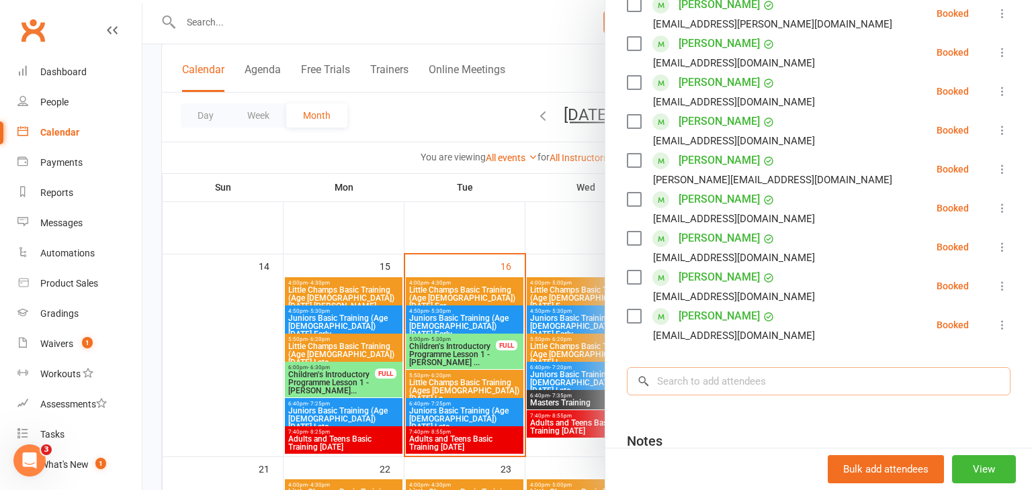
click at [768, 385] on input "search" at bounding box center [819, 381] width 384 height 28
type input "real"
click at [711, 390] on input "search" at bounding box center [819, 381] width 384 height 28
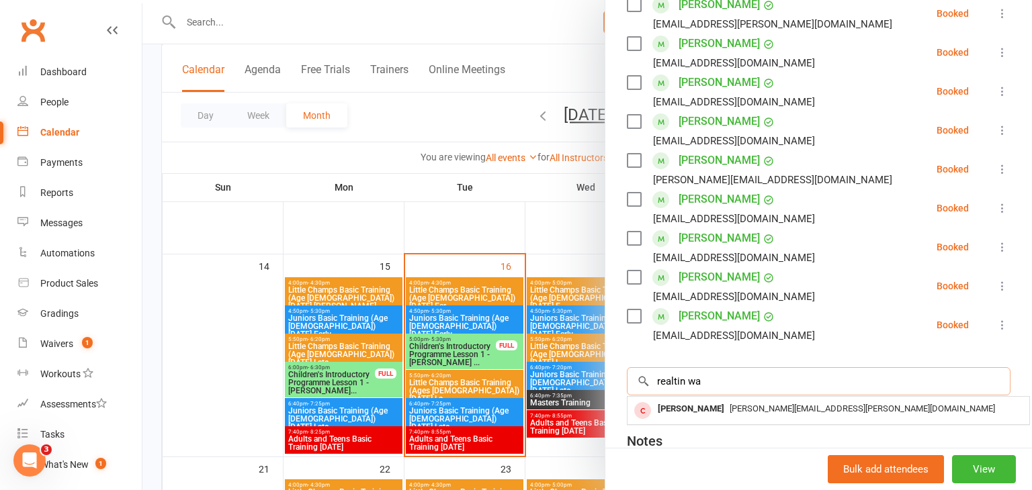
type input "realtin wa"
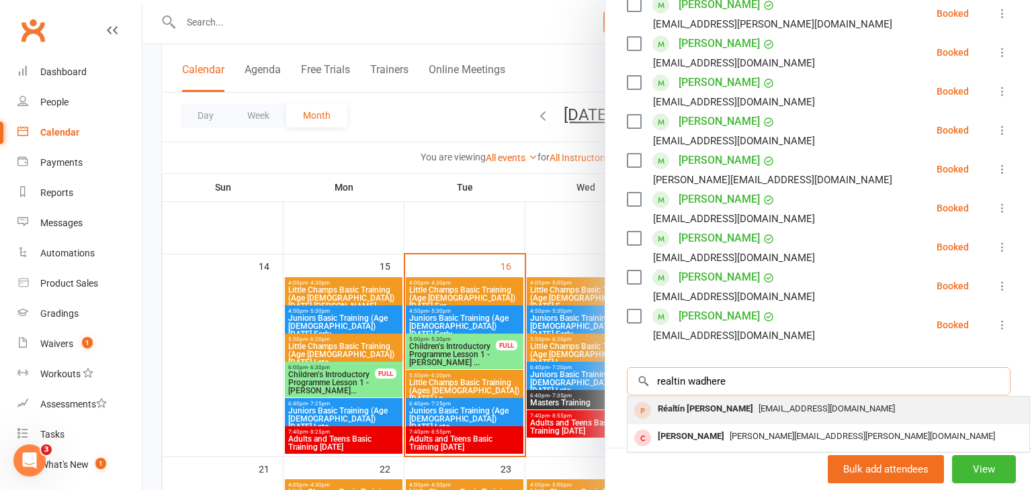
type input "realtin wadhere"
click at [705, 408] on div "Réaltín [PERSON_NAME]" at bounding box center [705, 409] width 106 height 19
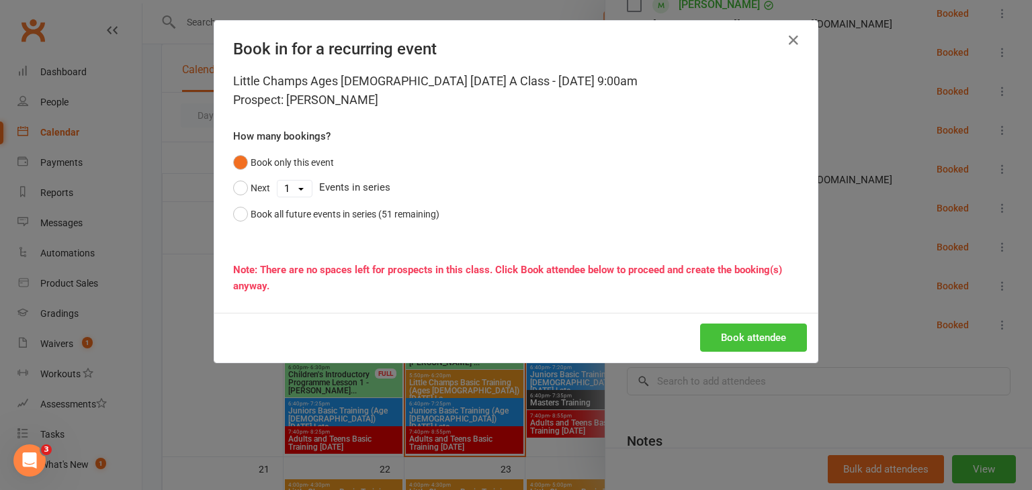
click at [771, 336] on button "Book attendee" at bounding box center [753, 338] width 107 height 28
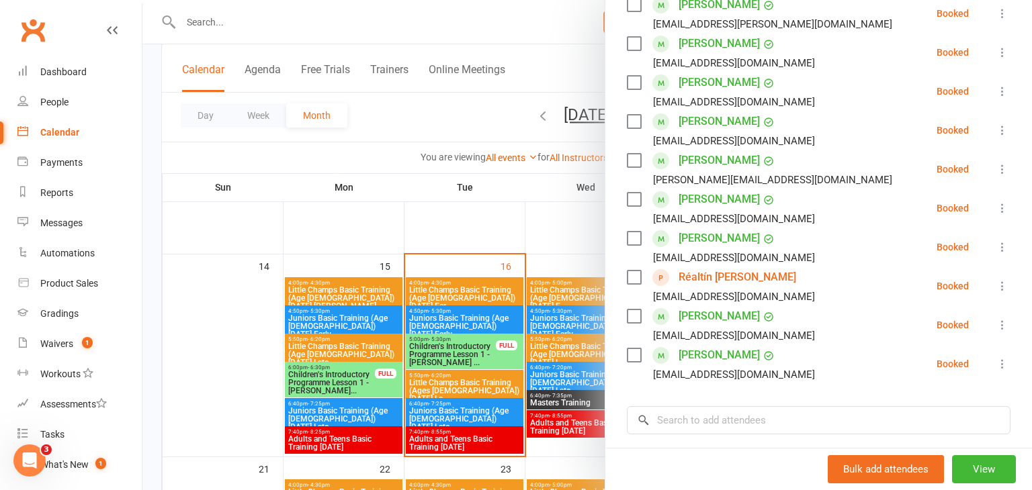
click at [236, 343] on div at bounding box center [586, 245] width 889 height 490
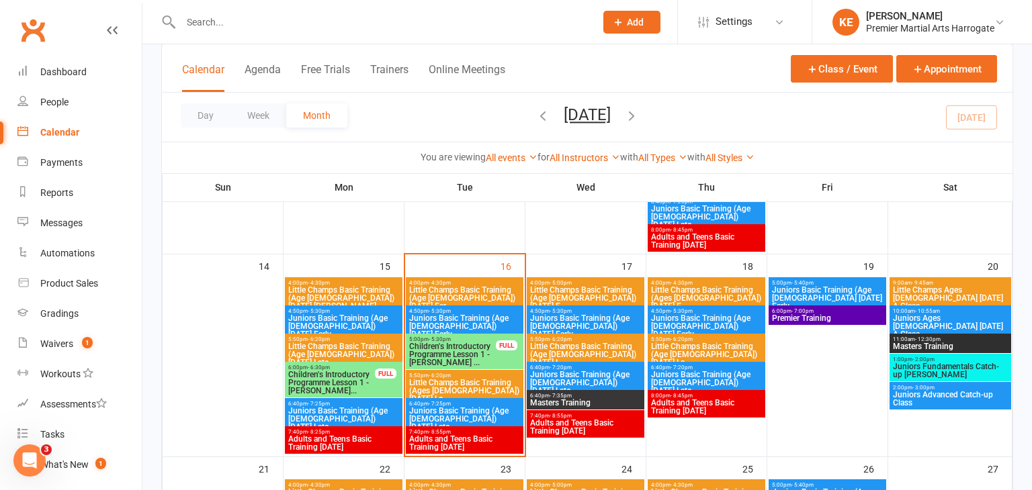
click at [447, 379] on span "Little Champs Basic Training (Ages [DEMOGRAPHIC_DATA]) [DATE] La..." at bounding box center [464, 391] width 112 height 24
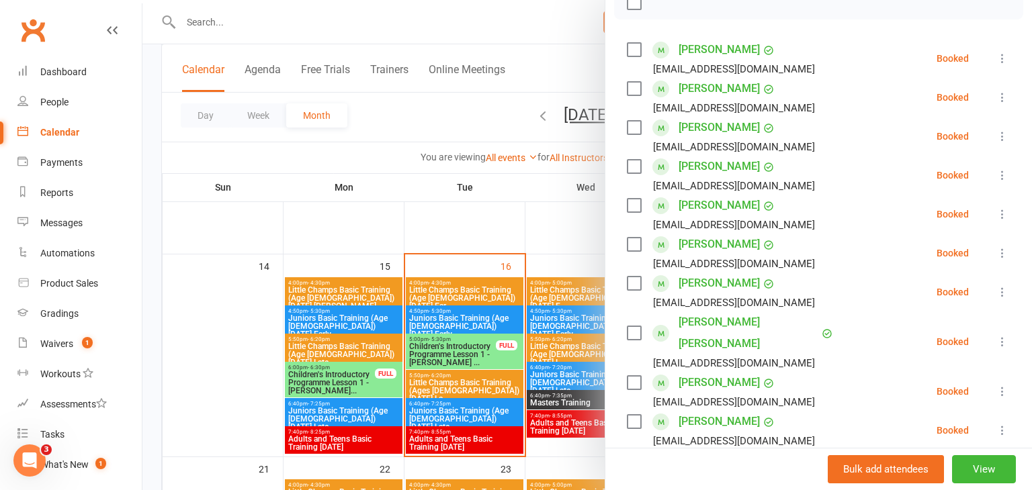
scroll to position [210, 0]
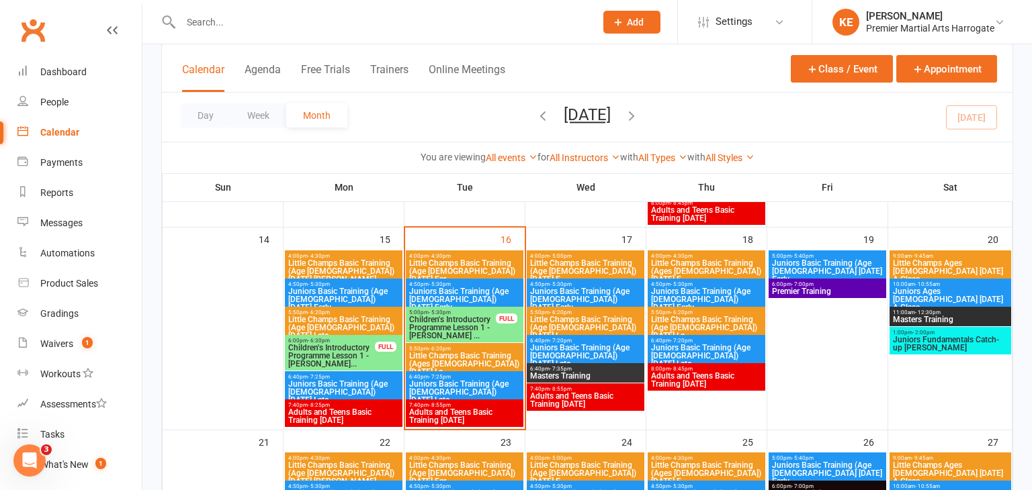
scroll to position [499, 0]
click at [49, 99] on div "People" at bounding box center [54, 102] width 28 height 11
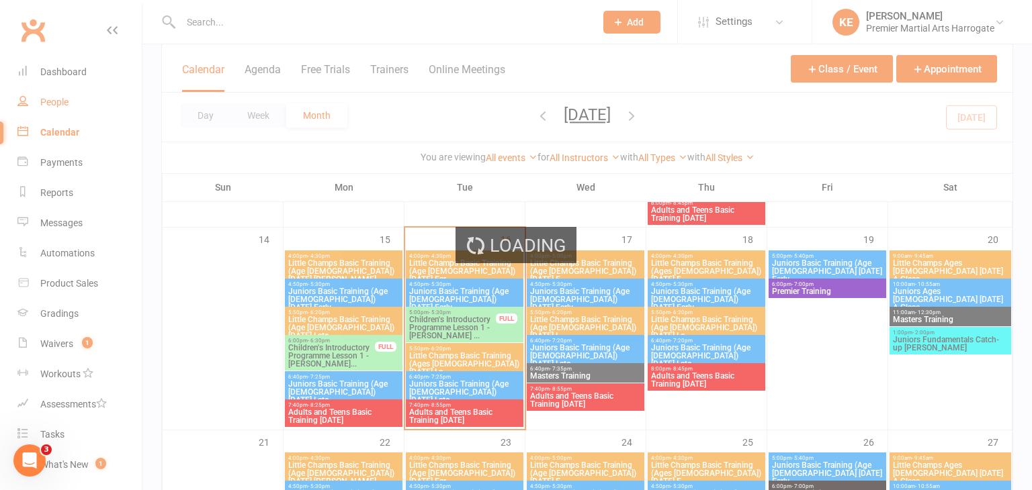
select select "100"
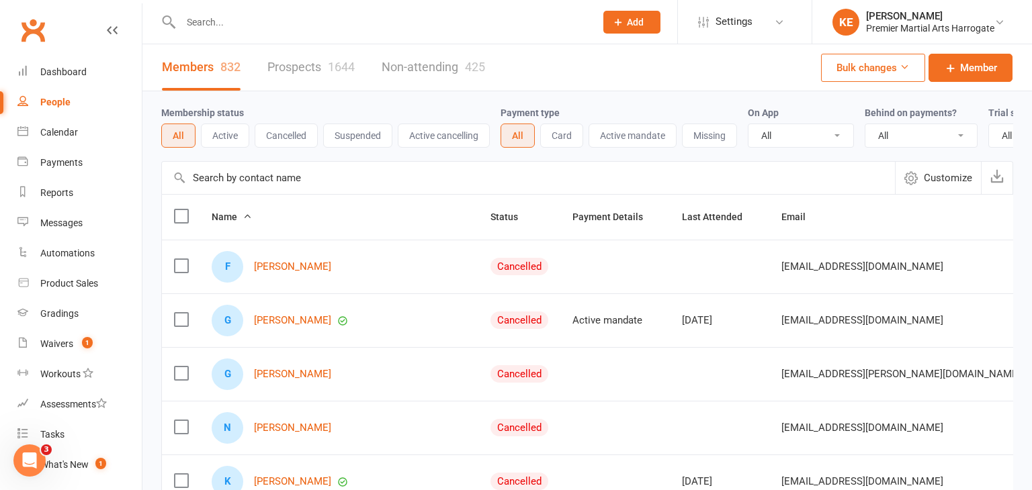
click at [270, 63] on link "Prospects 1644" at bounding box center [310, 67] width 87 height 46
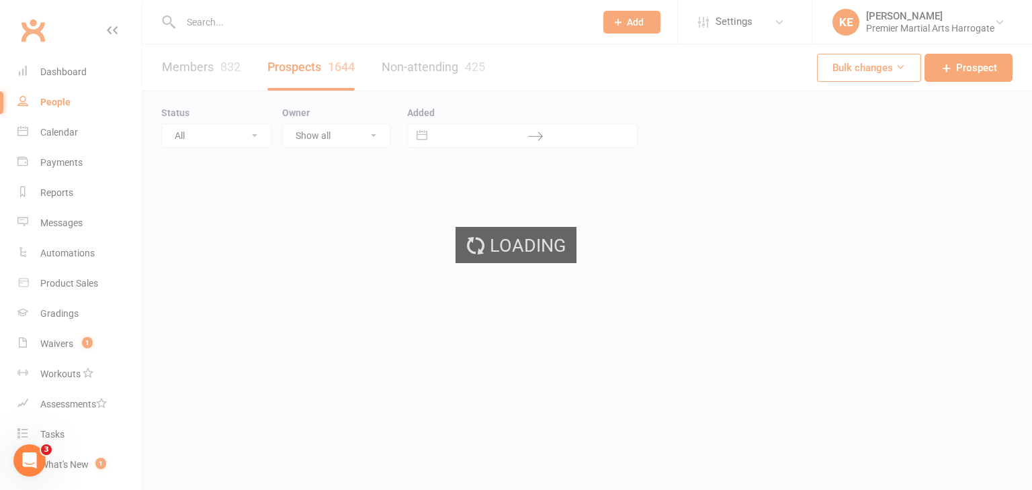
select select "100"
